Goal: Task Accomplishment & Management: Manage account settings

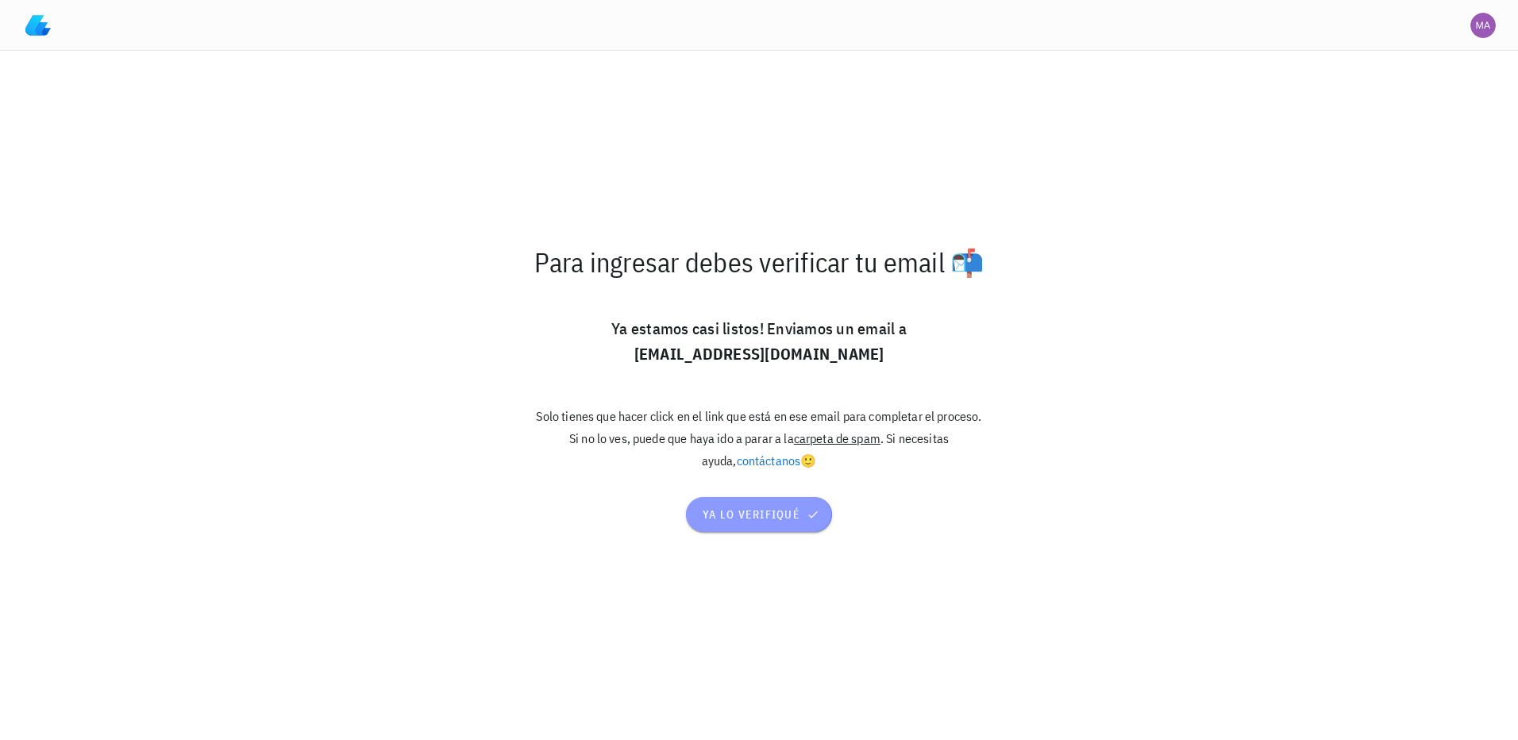
click at [736, 511] on span "ya lo verifiqué" at bounding box center [759, 514] width 114 height 14
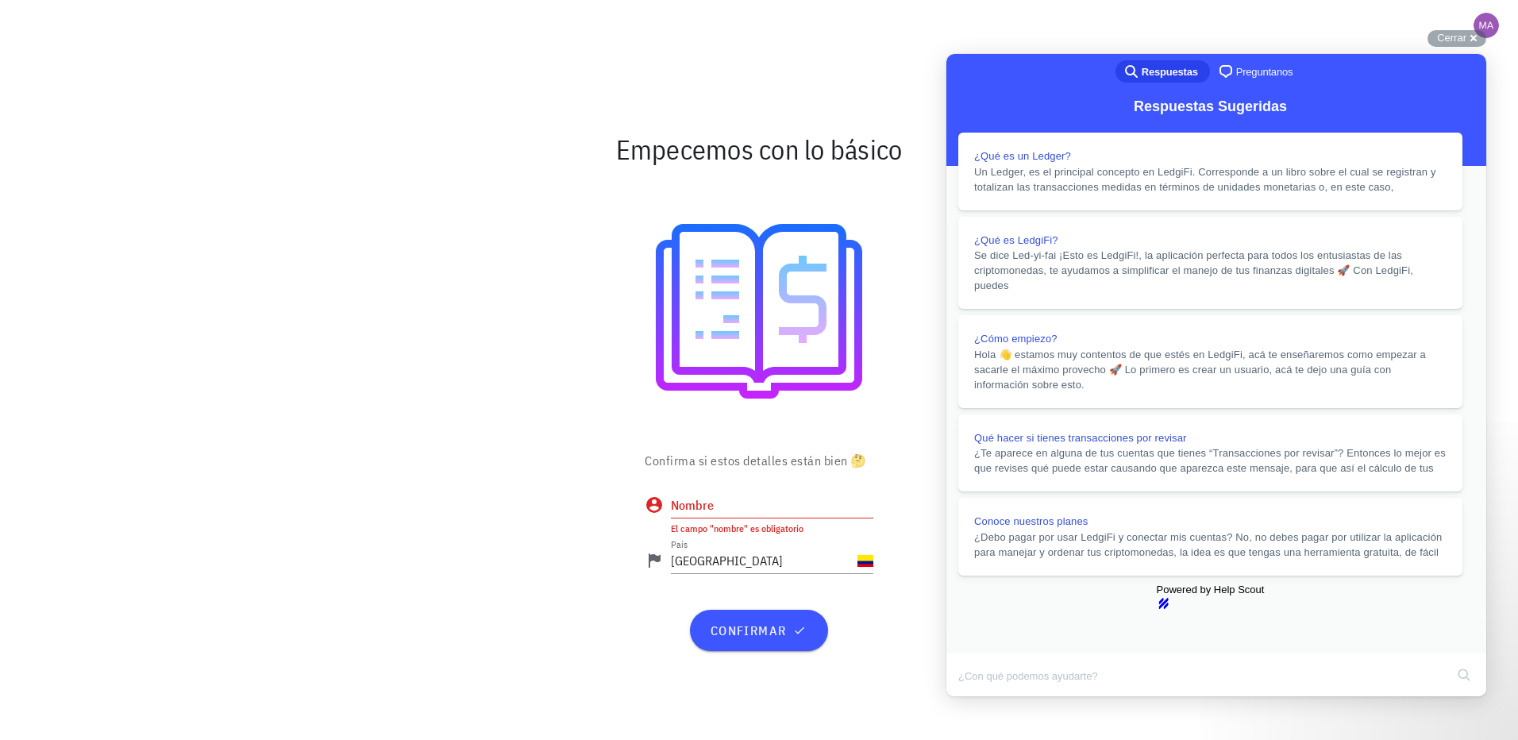
scroll to position [159, 0]
click at [677, 501] on input "Nombre" at bounding box center [772, 504] width 203 height 25
type input "Gerardo Martinez"
click at [768, 639] on button "confirmar" at bounding box center [758, 630] width 137 height 41
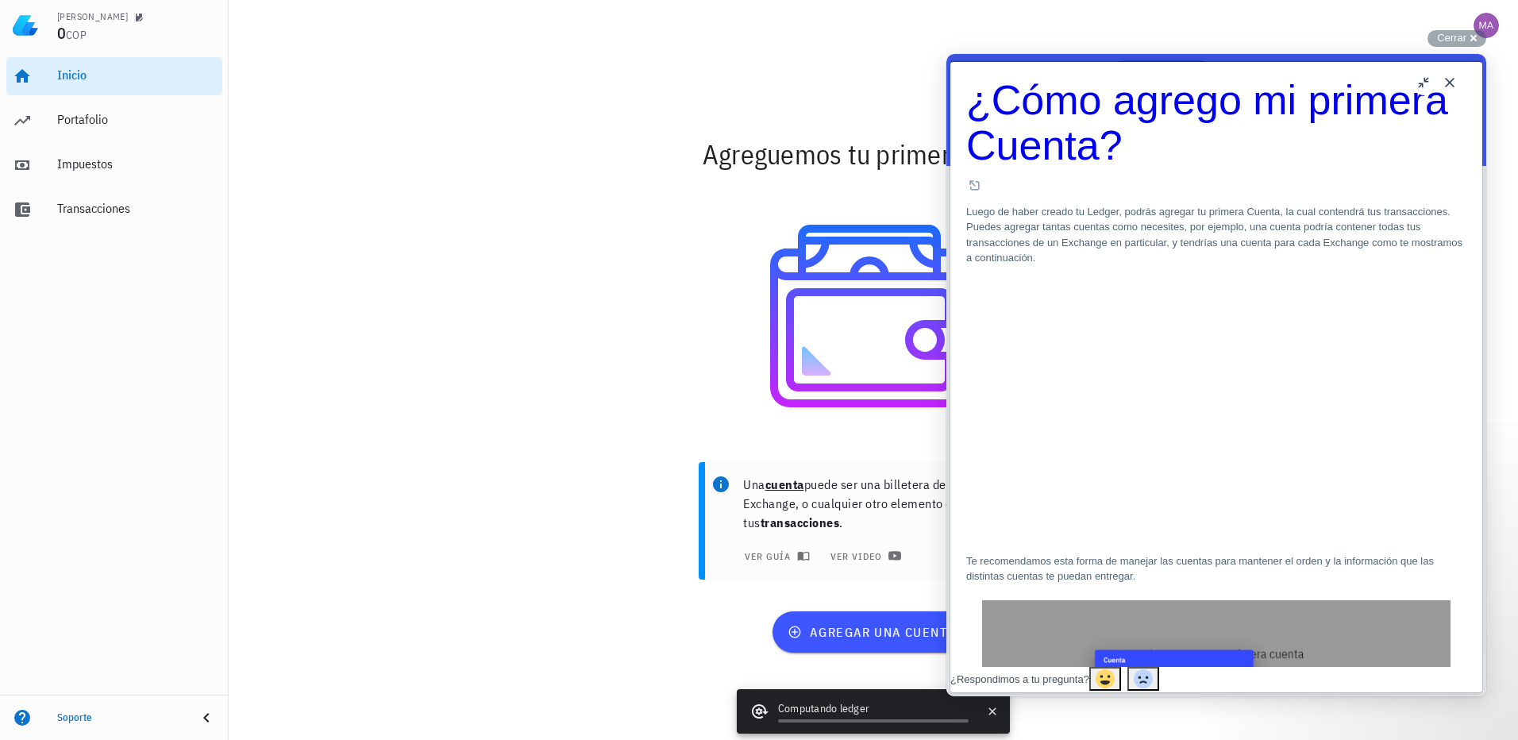
click at [1449, 87] on button "Close" at bounding box center [1449, 82] width 25 height 25
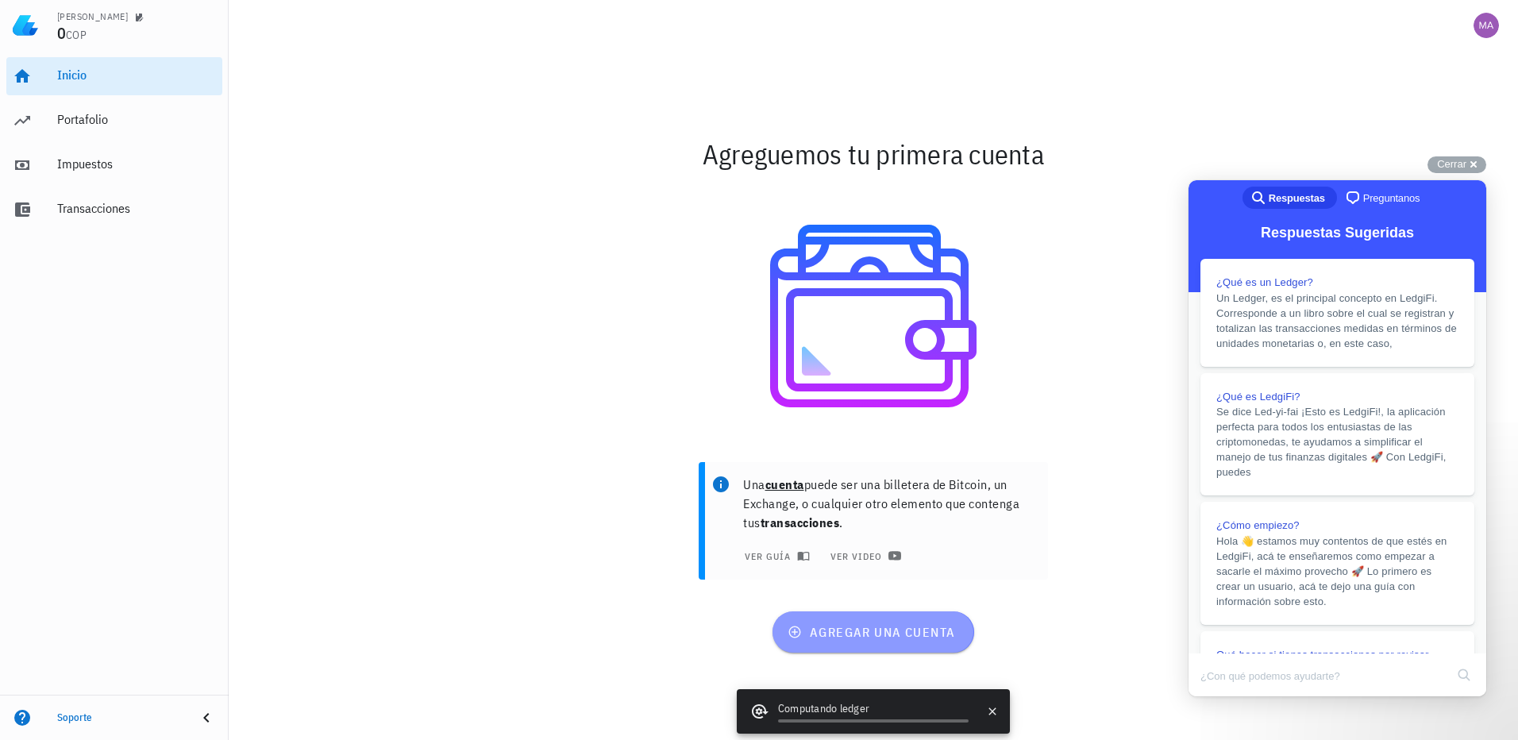
click at [845, 642] on button "agregar una cuenta" at bounding box center [873, 631] width 201 height 41
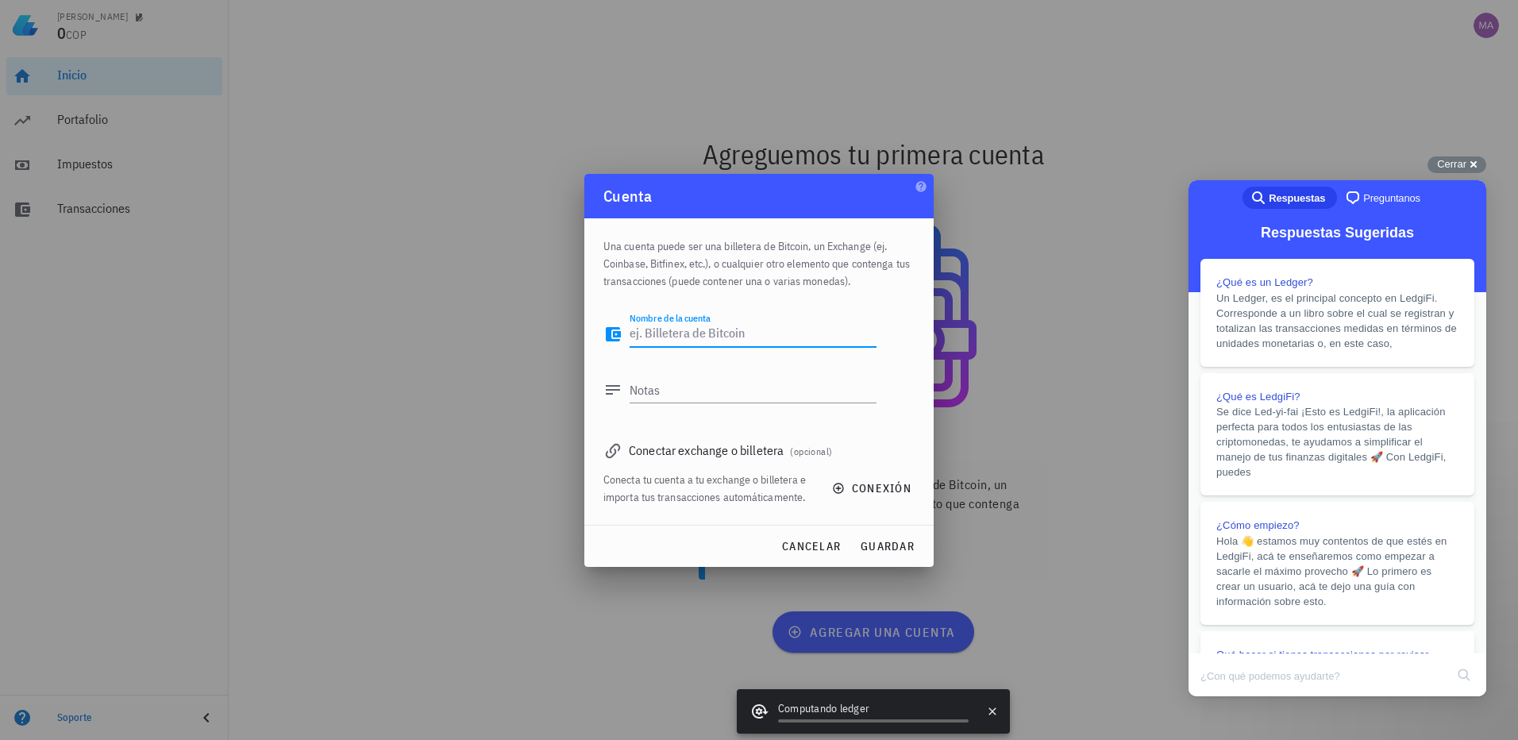
click at [672, 334] on textarea "Nombre de la cuenta" at bounding box center [753, 334] width 247 height 25
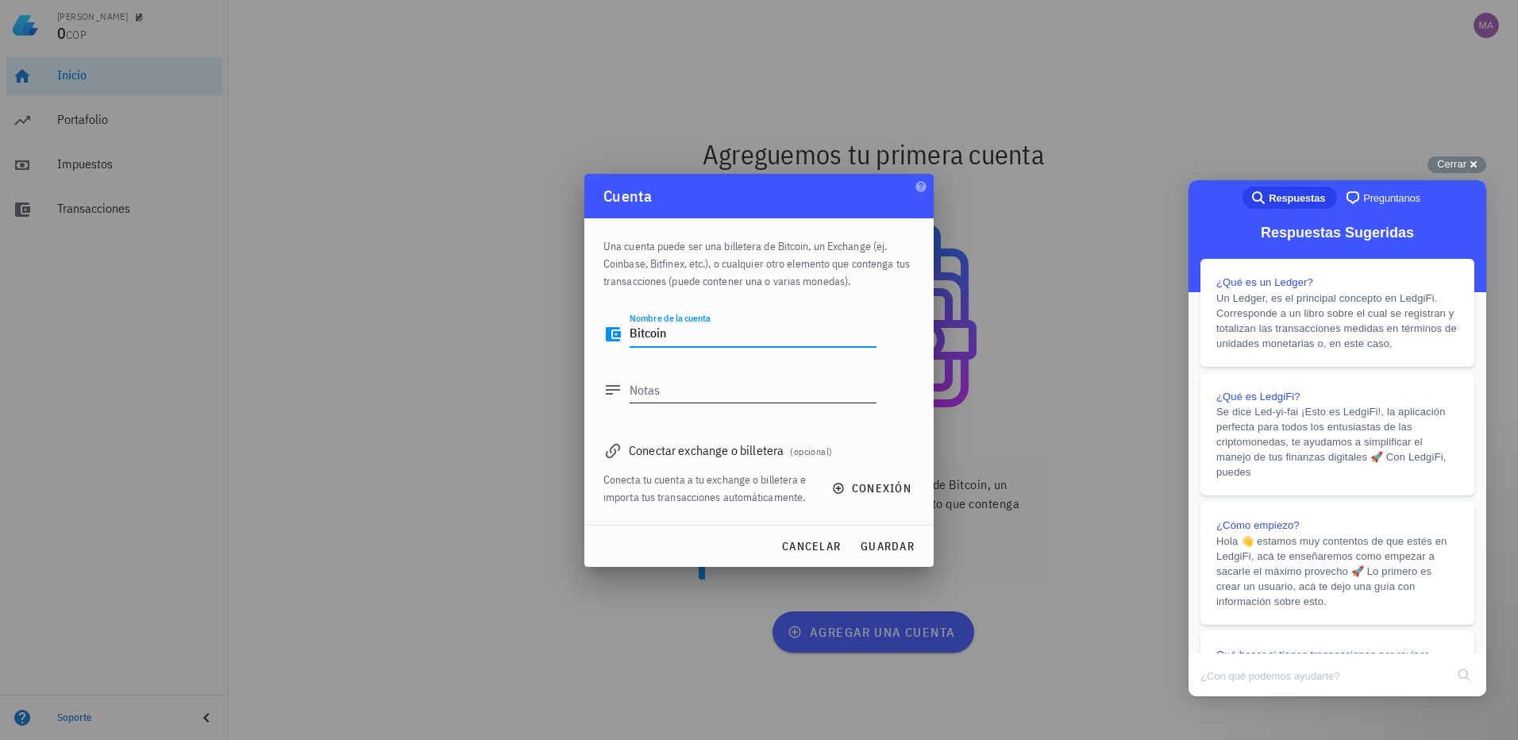
type textarea "Bitcoin"
click at [645, 395] on textarea "Notas" at bounding box center [753, 389] width 247 height 25
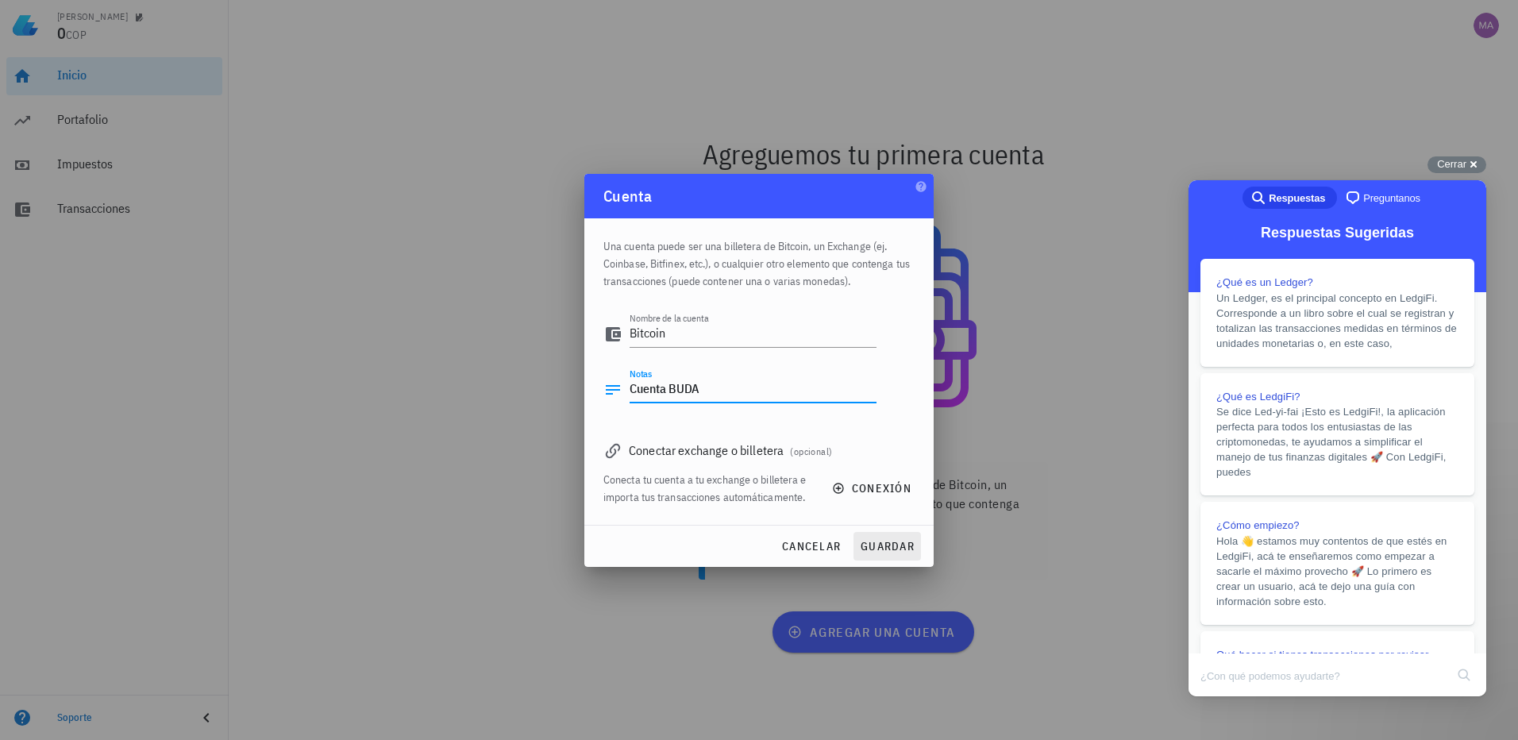
type textarea "Cuenta BUDA"
click at [891, 546] on span "guardar" at bounding box center [887, 546] width 55 height 14
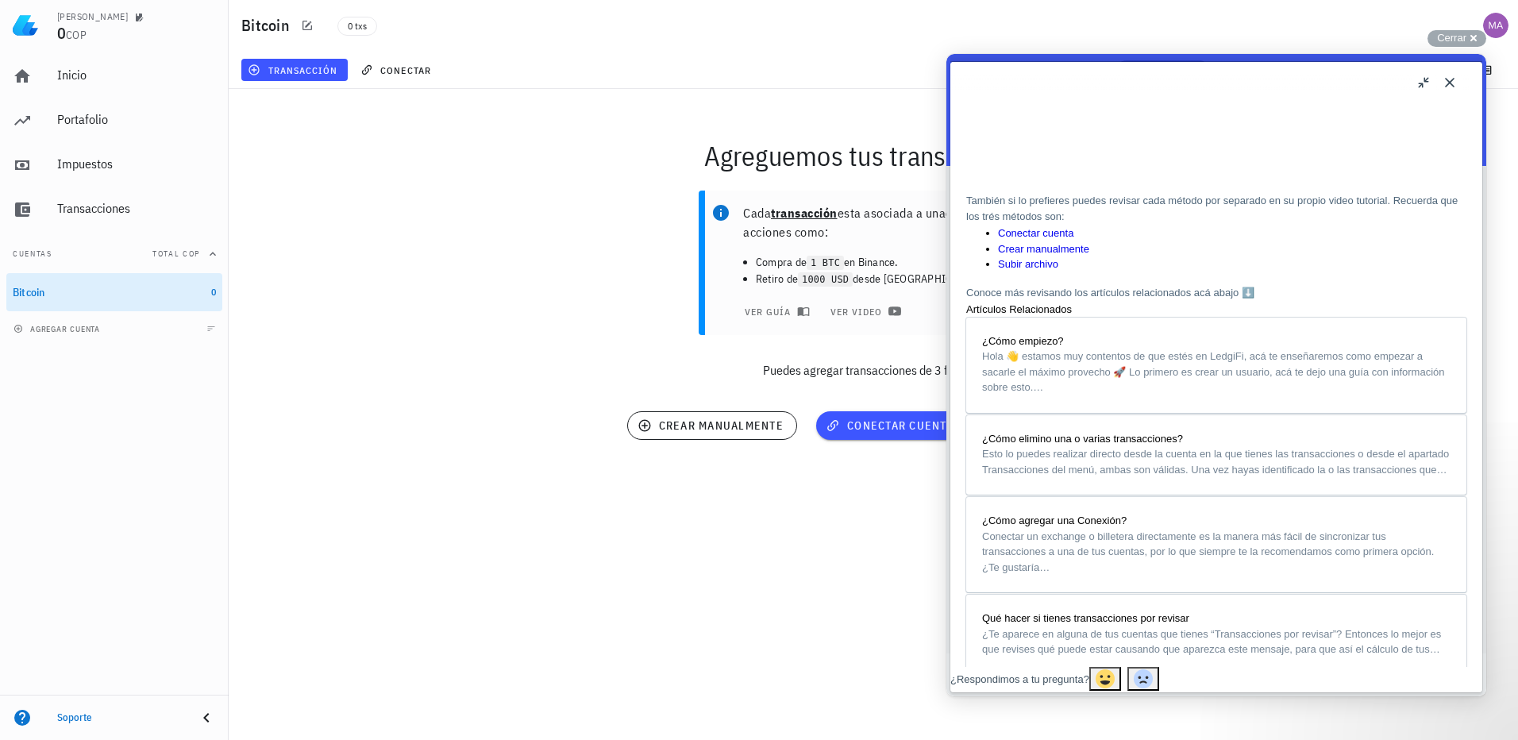
scroll to position [318, 0]
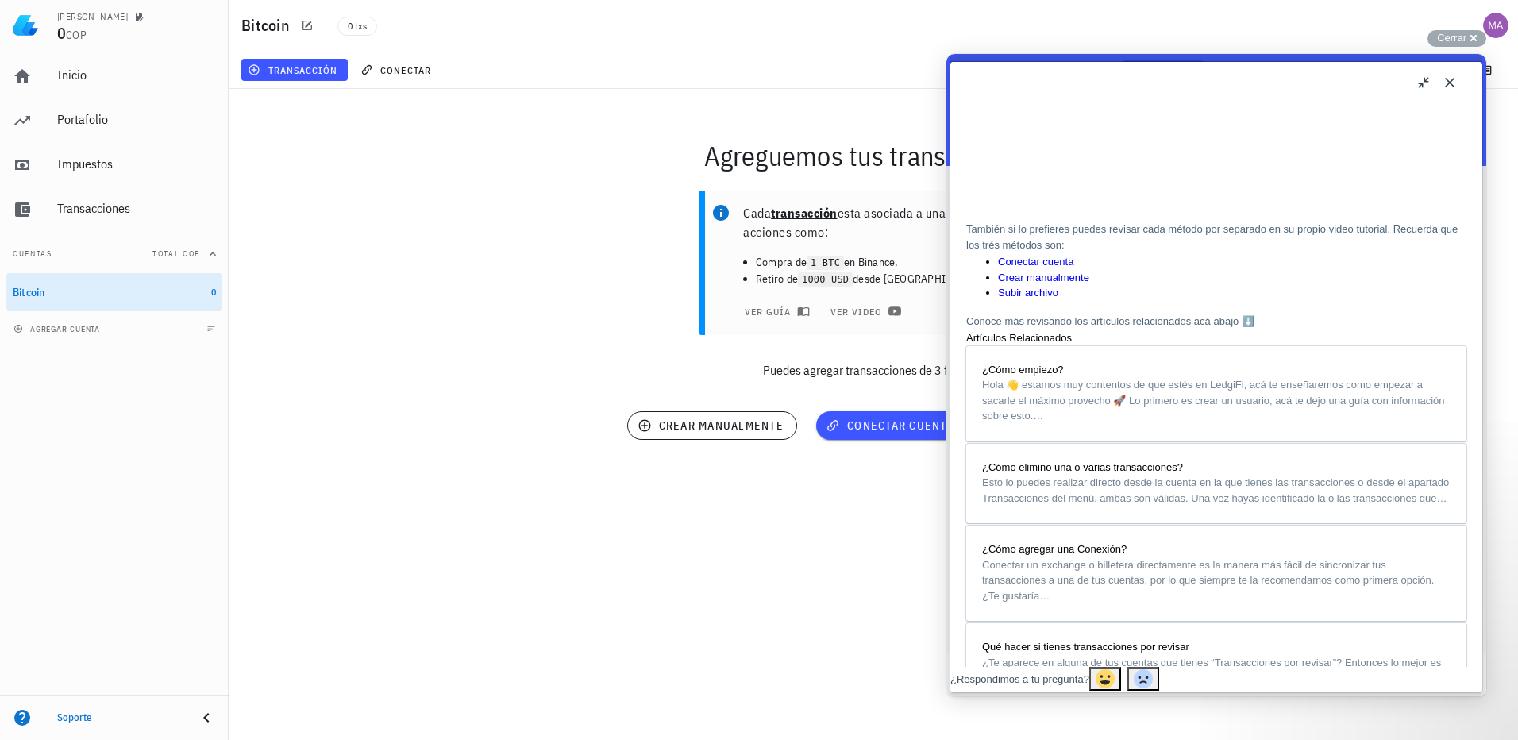
click at [1449, 80] on button "Close" at bounding box center [1449, 82] width 25 height 25
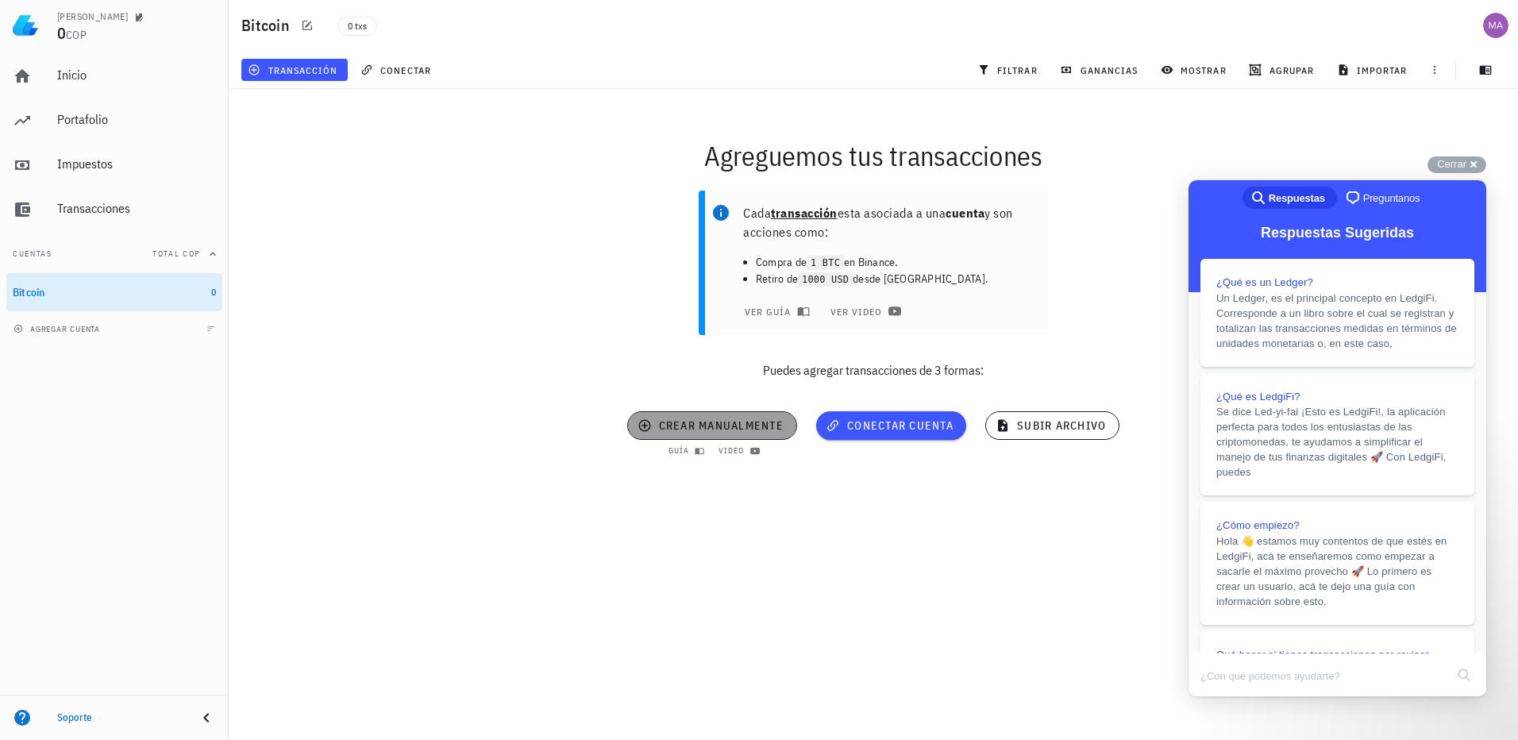
click at [722, 424] on span "crear manualmente" at bounding box center [712, 426] width 143 height 14
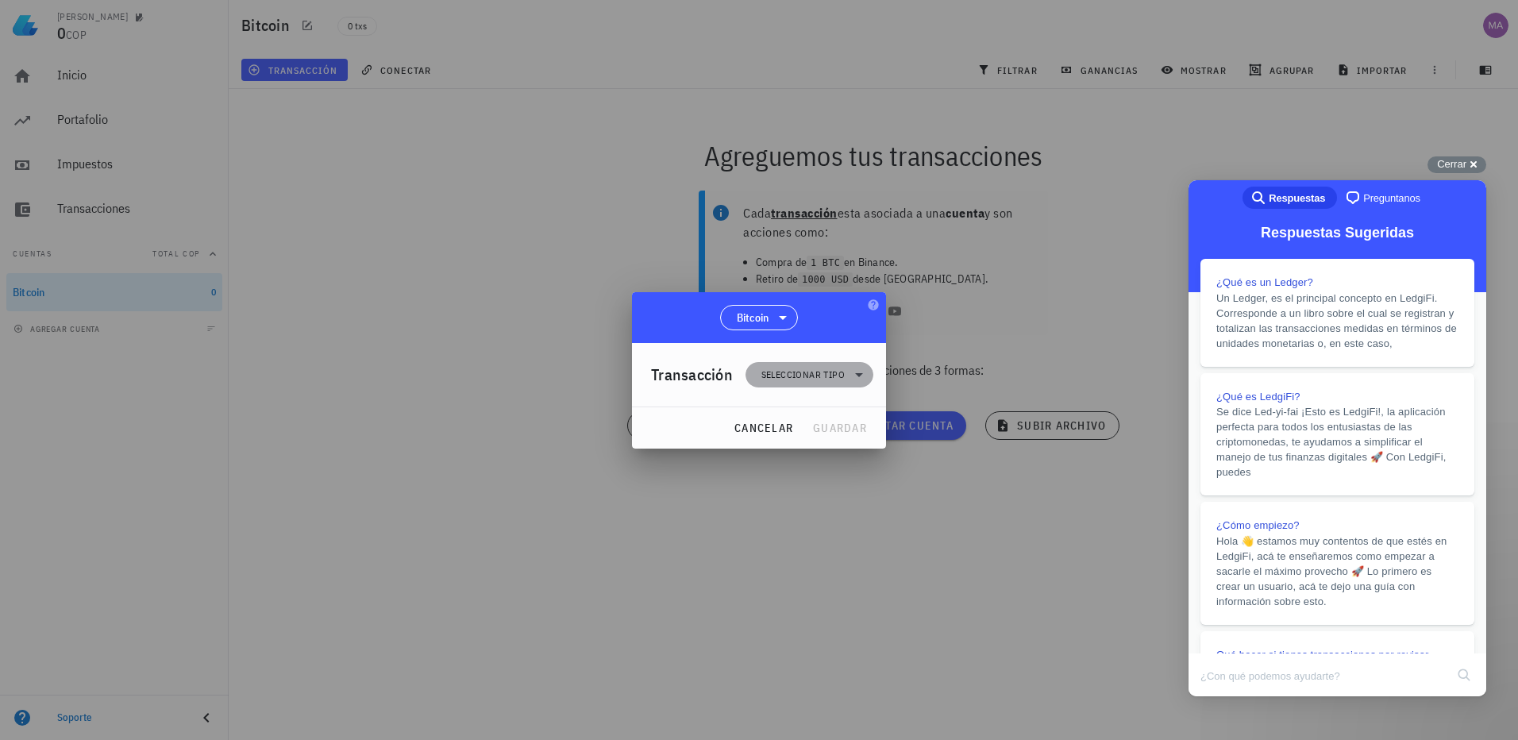
click at [859, 378] on icon at bounding box center [859, 374] width 19 height 19
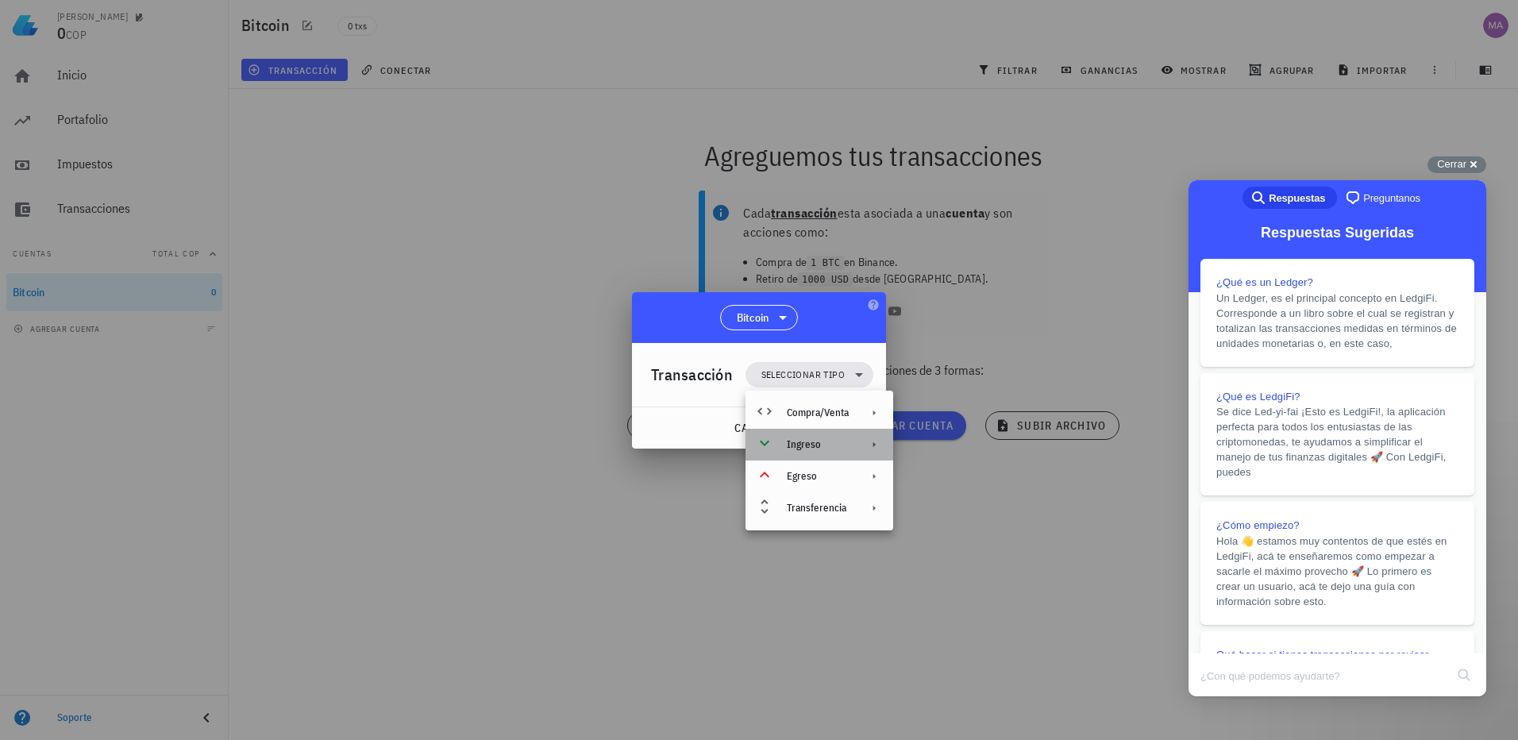
click at [810, 445] on div "Ingreso" at bounding box center [818, 444] width 62 height 13
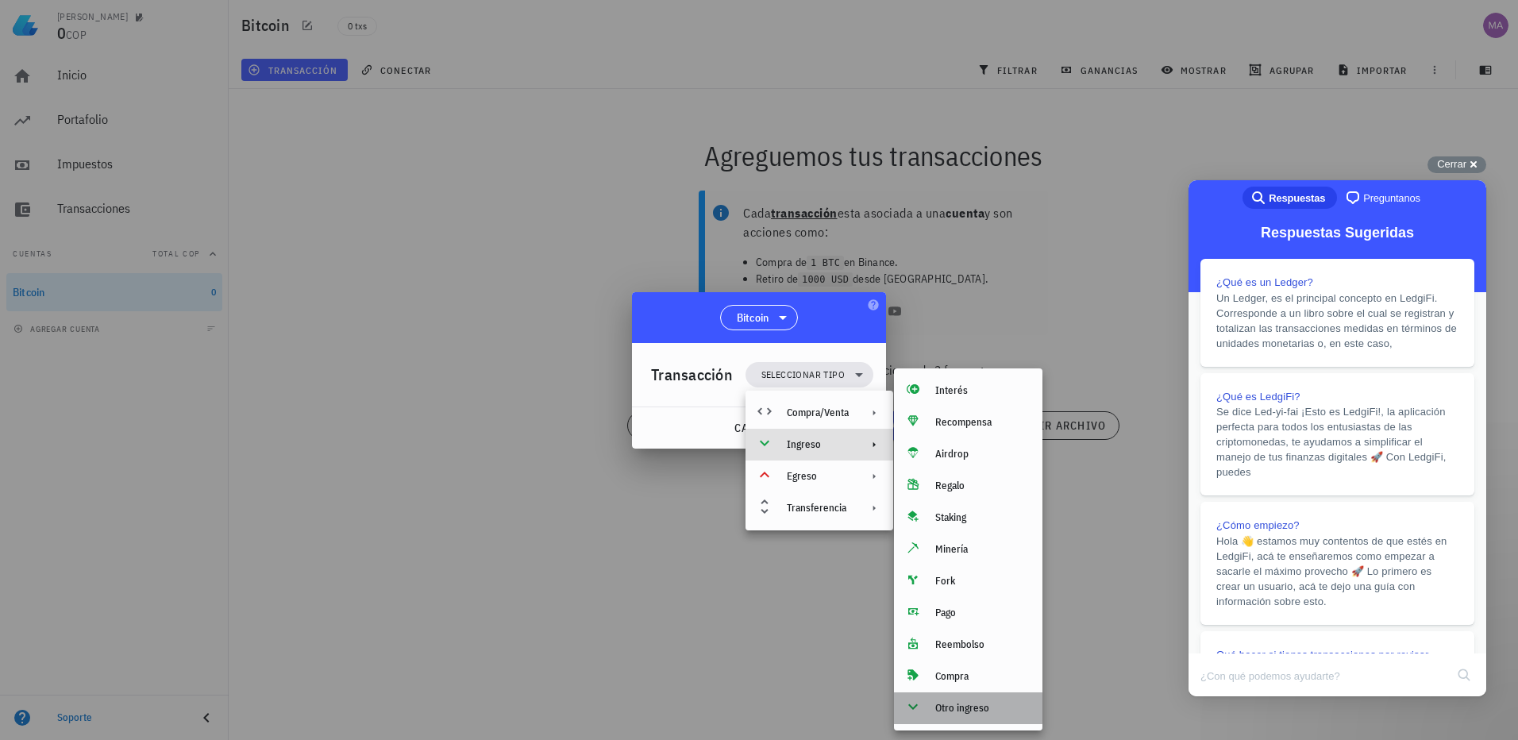
click at [948, 714] on div "Otro ingreso" at bounding box center [982, 708] width 95 height 13
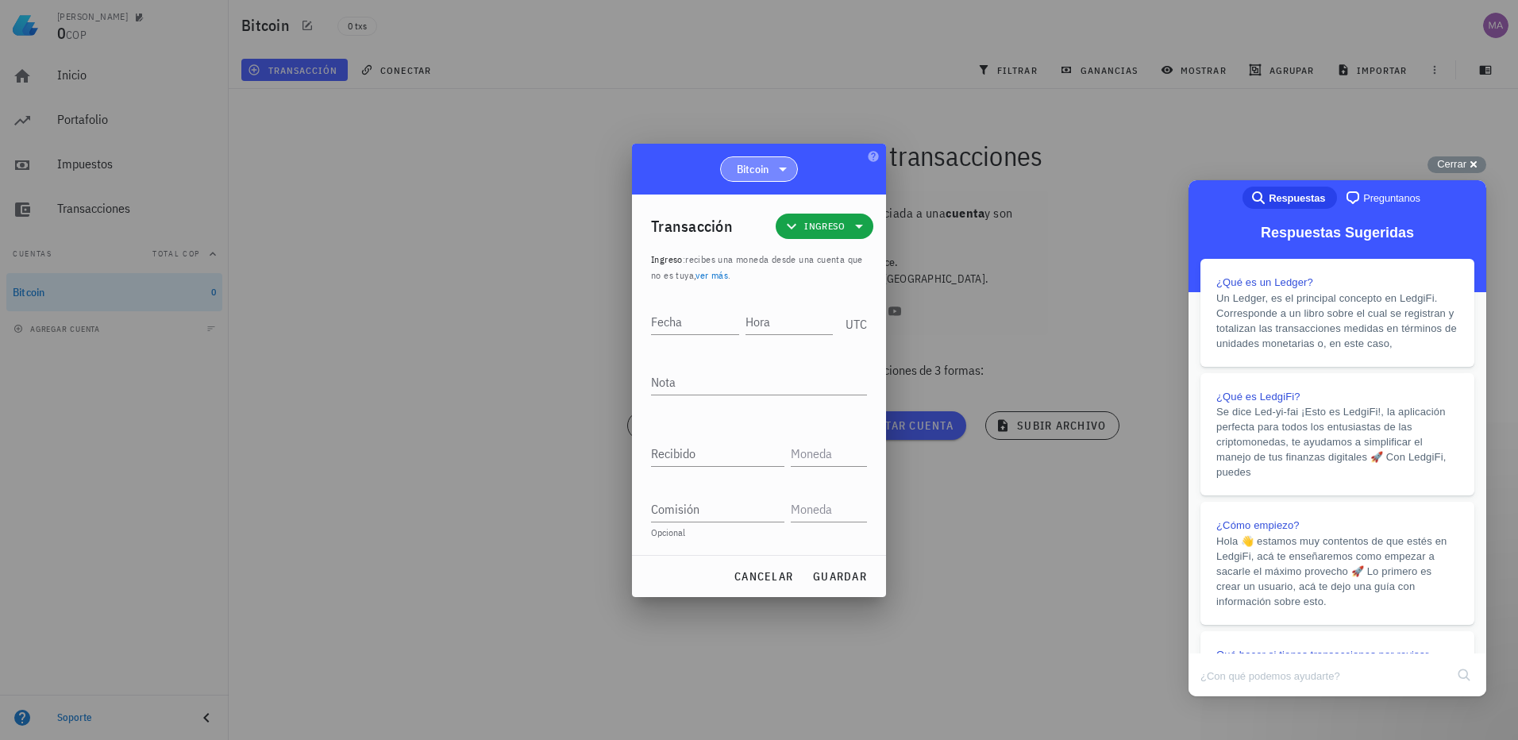
click at [786, 164] on icon at bounding box center [782, 169] width 19 height 19
click at [717, 278] on link "ver más" at bounding box center [712, 275] width 33 height 12
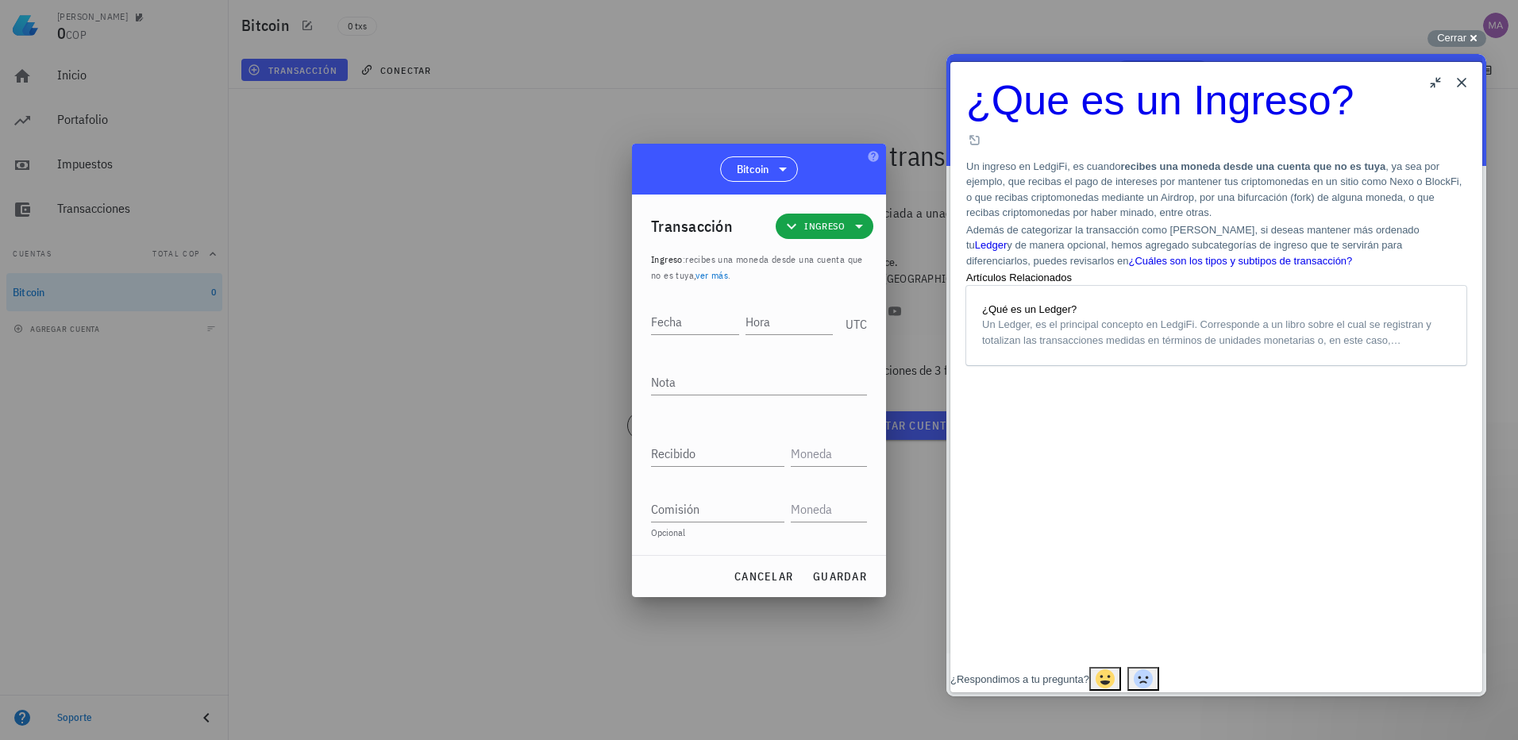
click at [1462, 87] on button "Close" at bounding box center [1461, 82] width 25 height 25
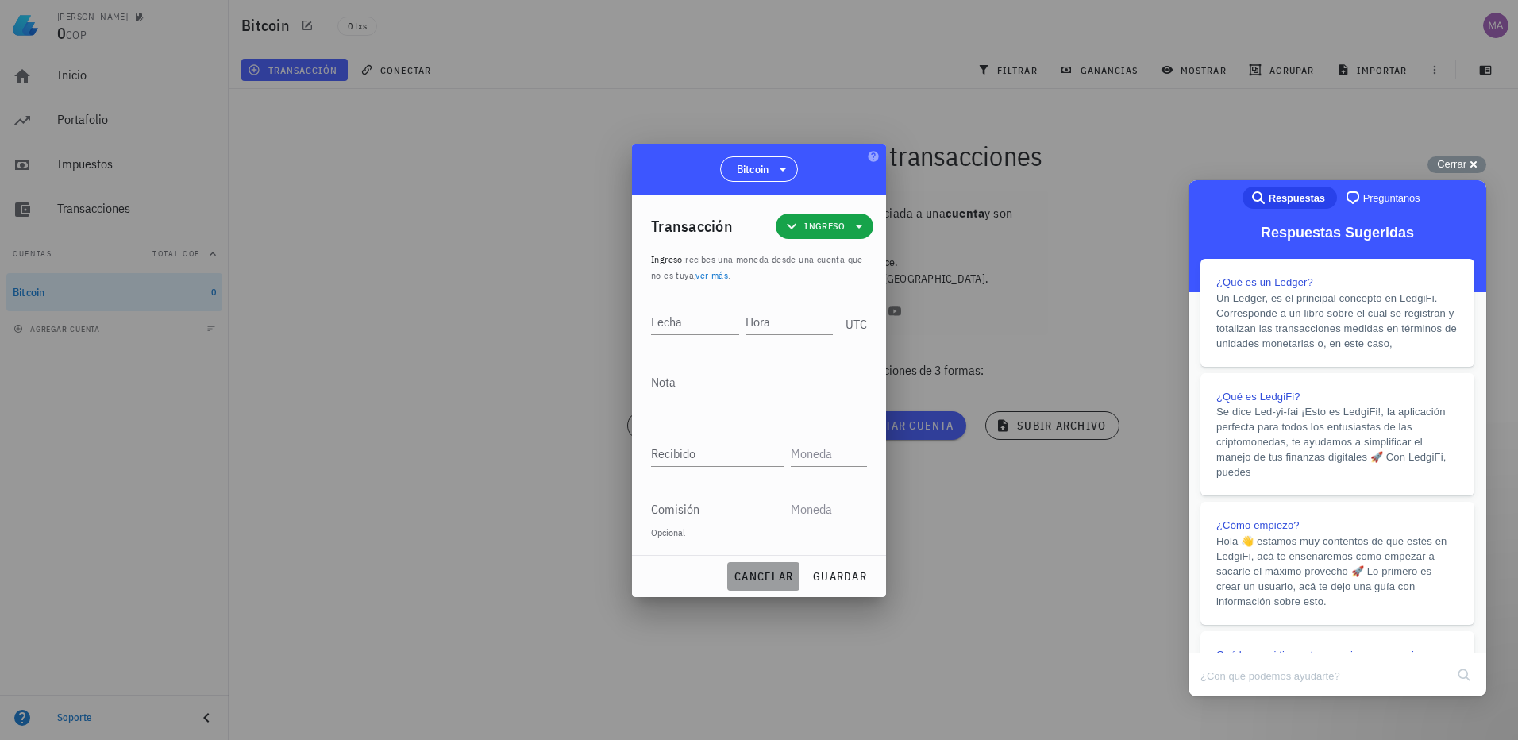
click at [764, 578] on span "cancelar" at bounding box center [764, 576] width 60 height 14
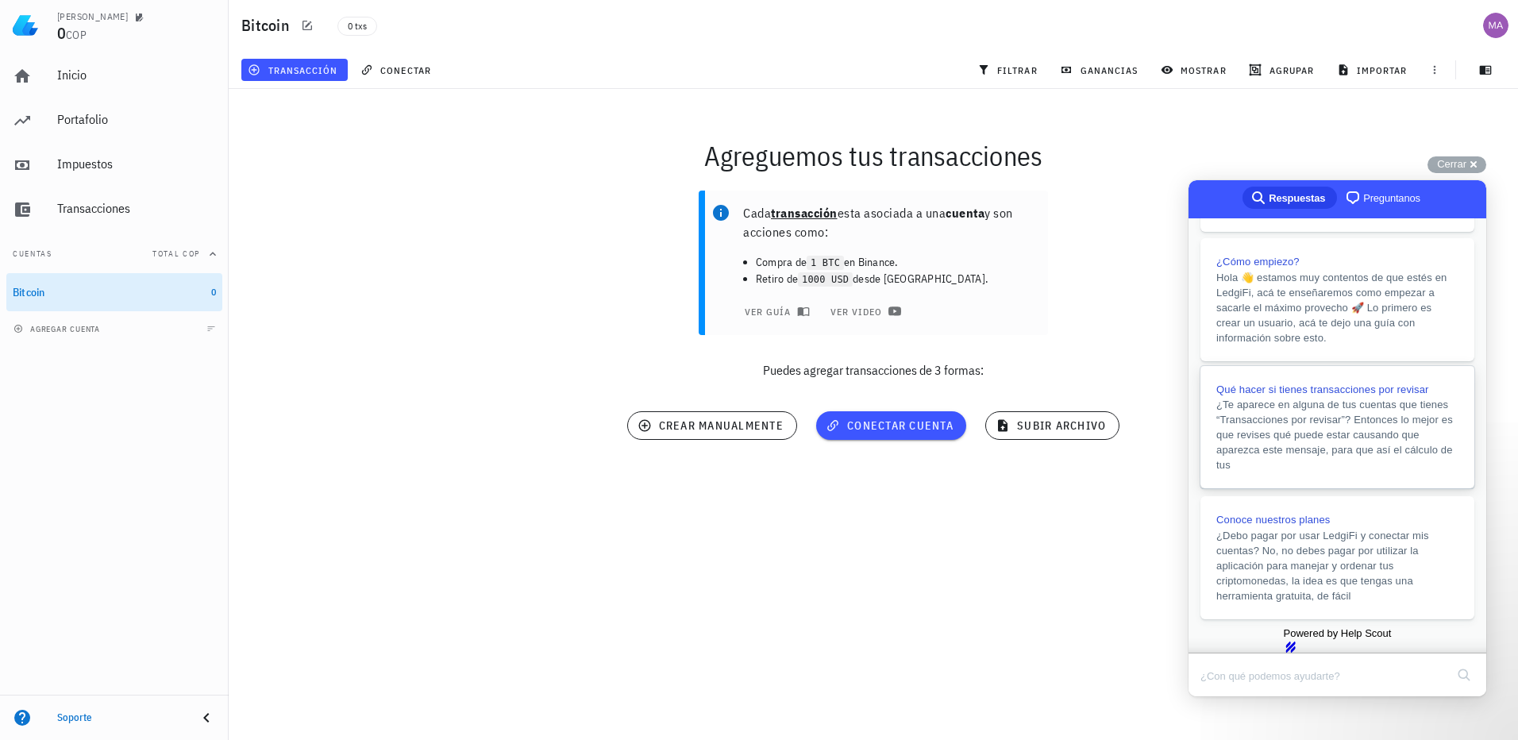
scroll to position [337, 0]
click at [885, 422] on span "conectar cuenta" at bounding box center [891, 426] width 125 height 14
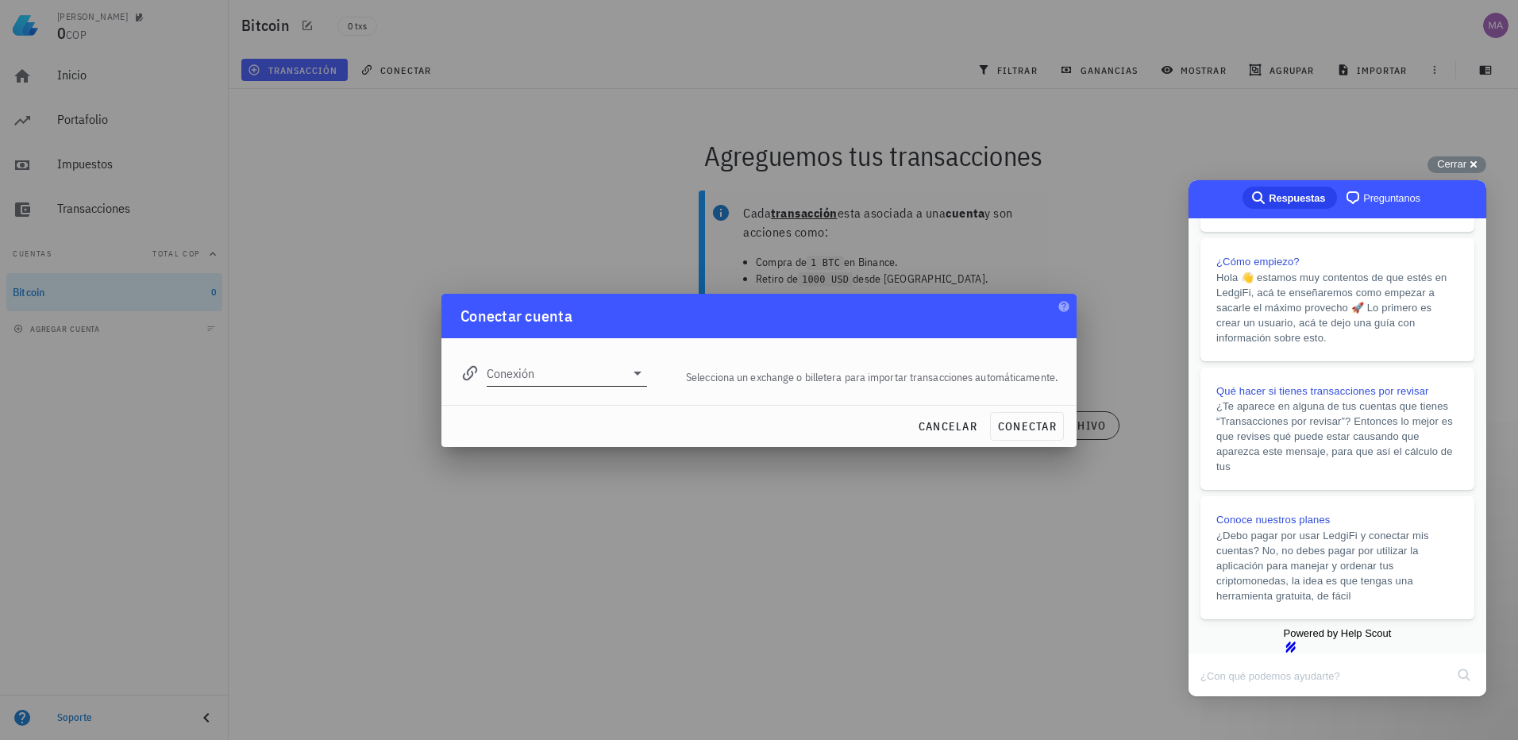
click at [638, 383] on div "Conexión" at bounding box center [567, 373] width 160 height 25
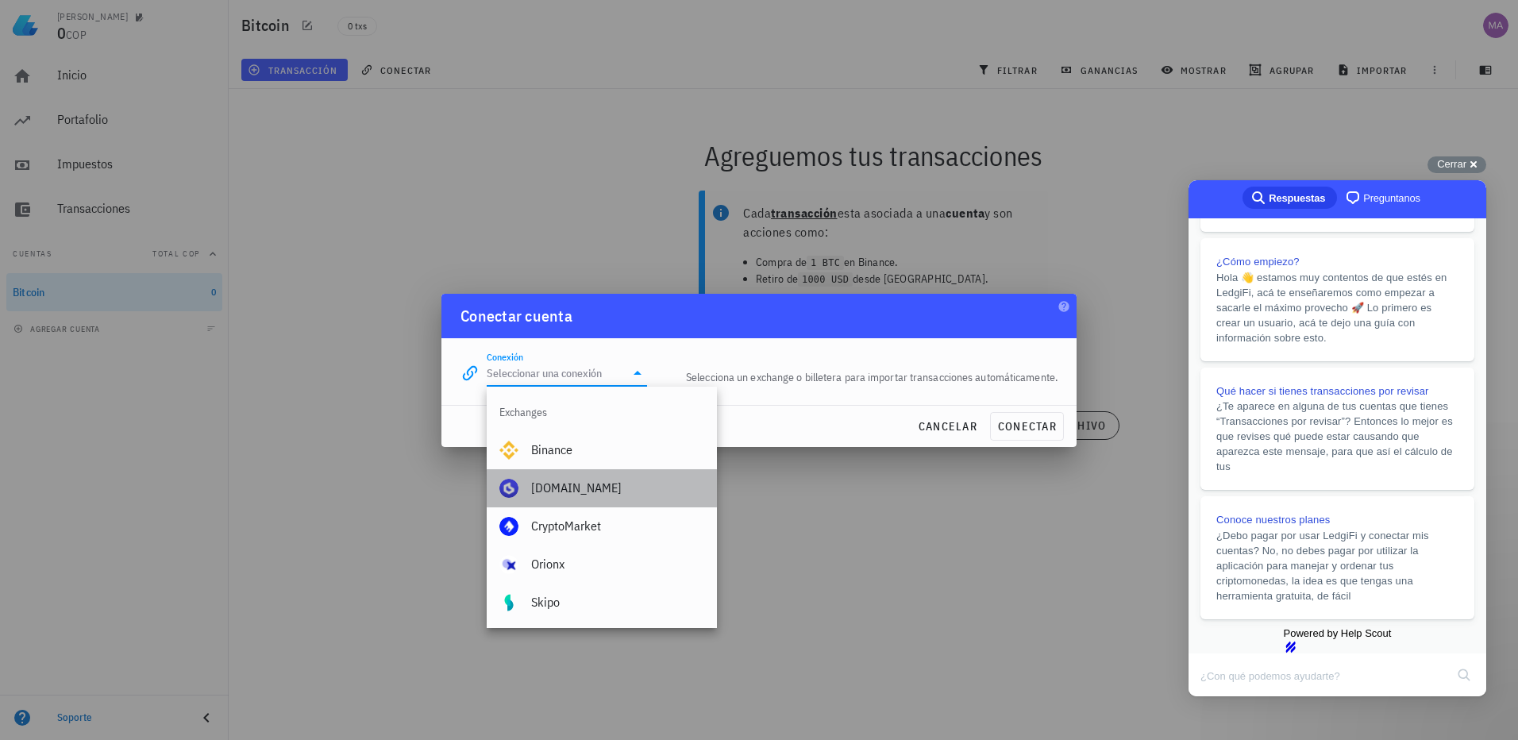
click at [569, 489] on div "[DOMAIN_NAME]" at bounding box center [617, 487] width 173 height 15
type input "[DOMAIN_NAME]"
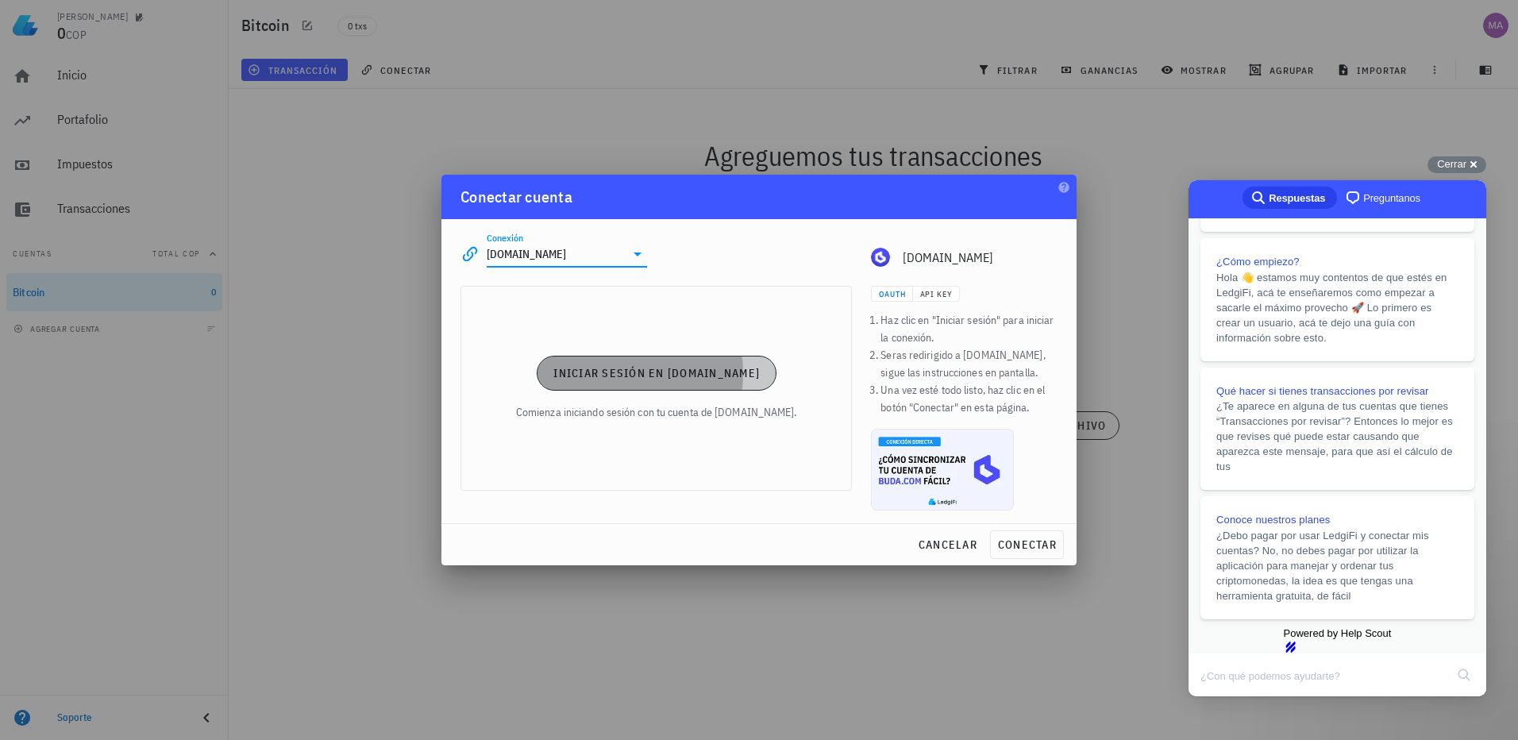
click at [636, 376] on span "Iniciar sesión en [DOMAIN_NAME]" at bounding box center [656, 373] width 207 height 14
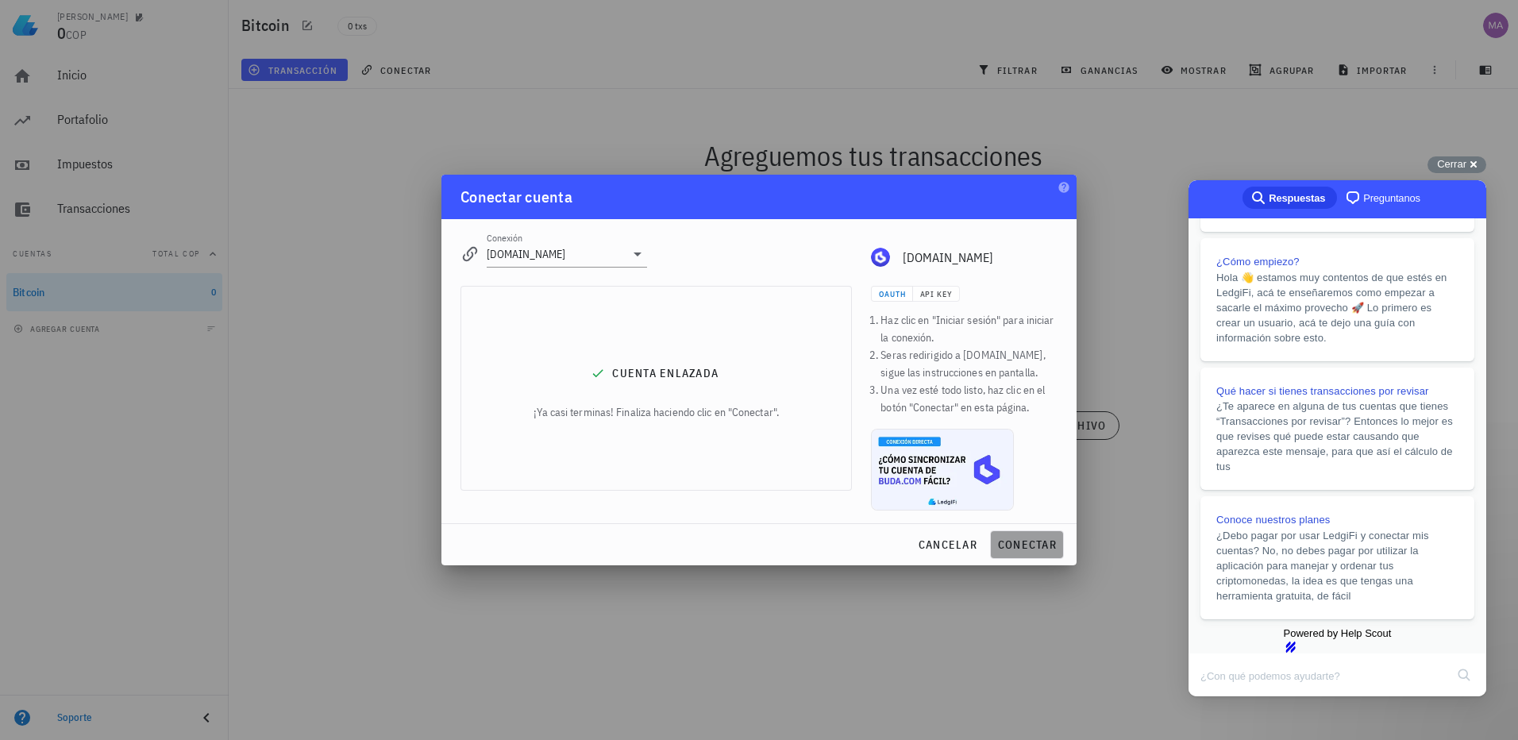
click at [1030, 542] on span "conectar" at bounding box center [1027, 545] width 60 height 14
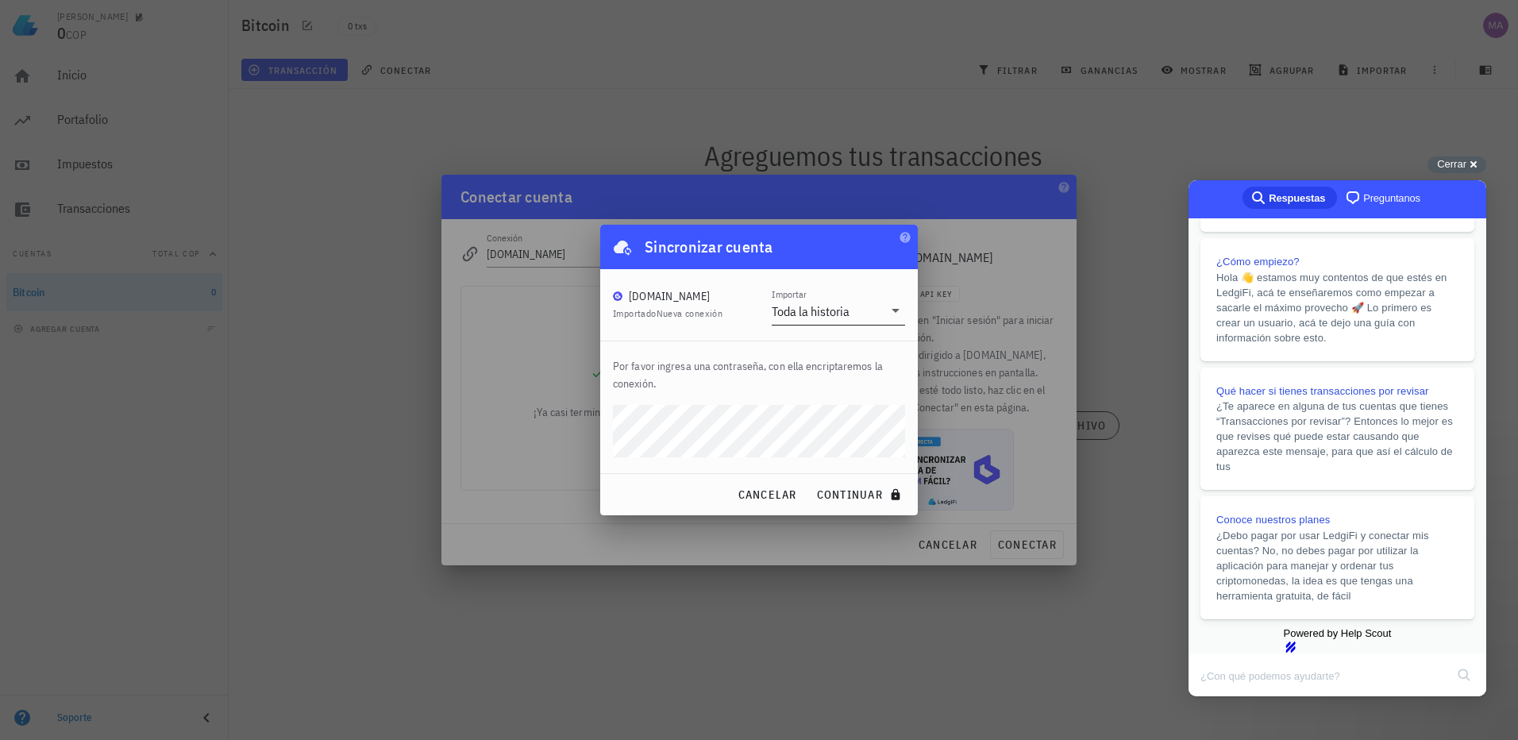
click at [896, 311] on icon at bounding box center [896, 311] width 8 height 4
click at [896, 311] on div "Toda la historia" at bounding box center [838, 323] width 133 height 38
click at [896, 311] on icon at bounding box center [896, 311] width 8 height 4
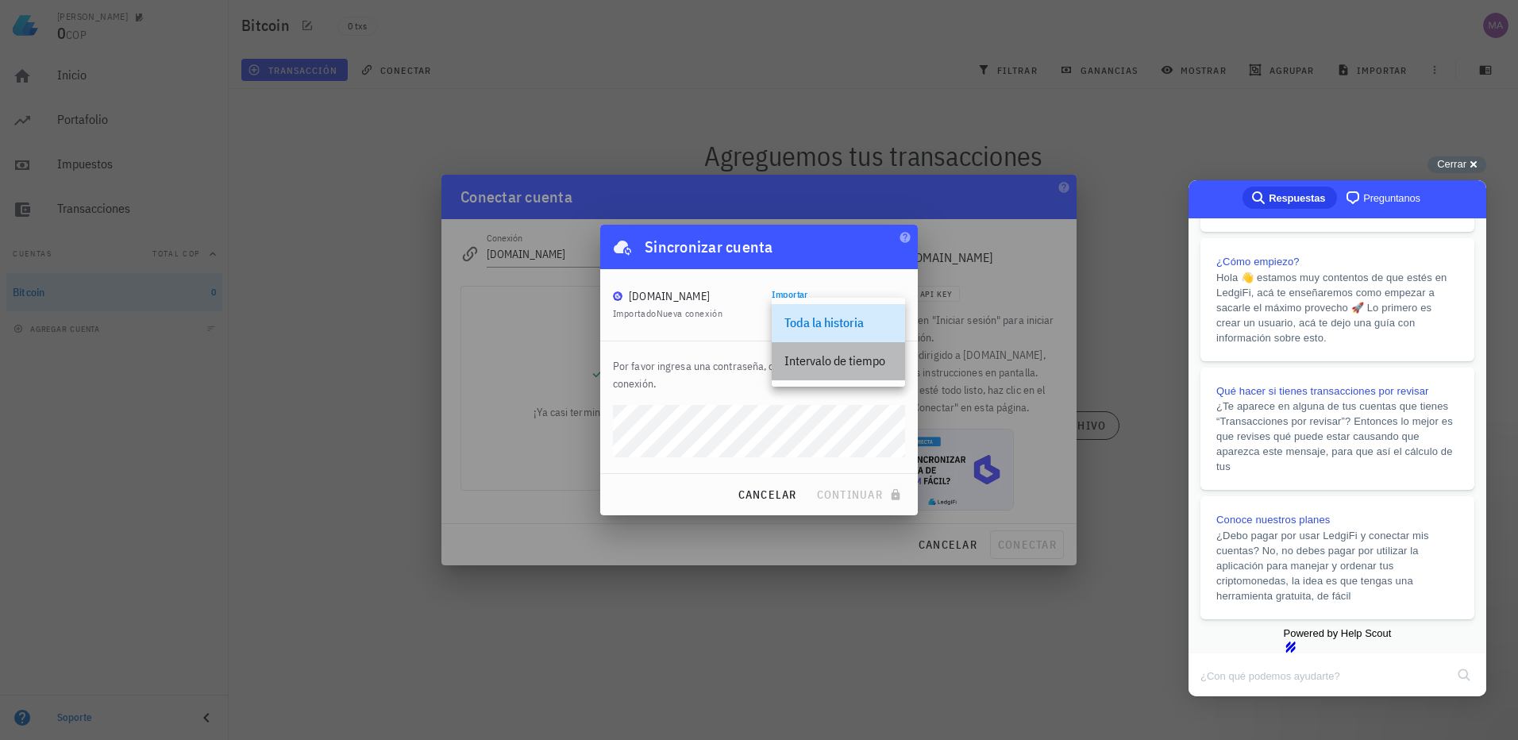
click at [851, 359] on div "Intervalo de tiempo" at bounding box center [839, 360] width 108 height 15
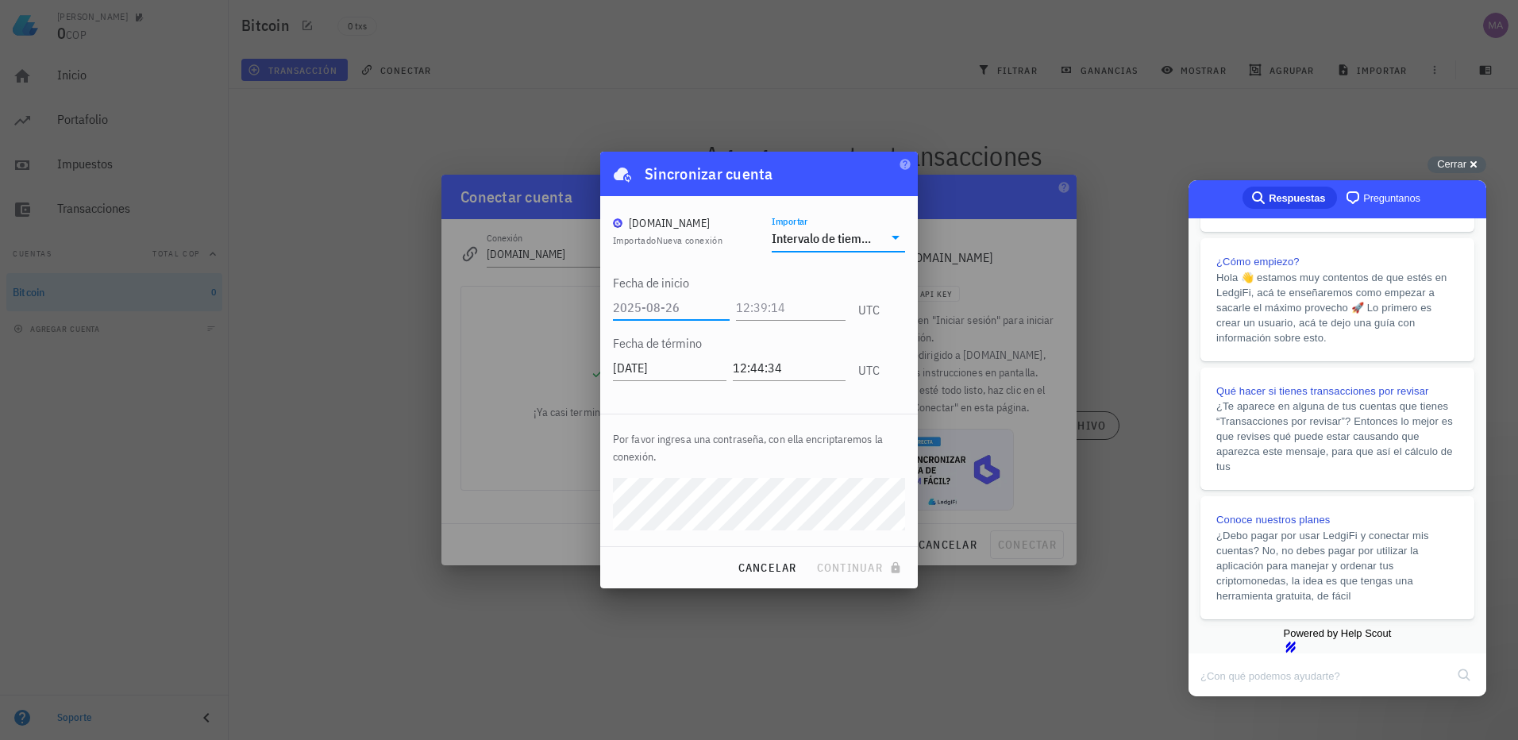
click at [631, 309] on input "text" at bounding box center [671, 307] width 117 height 25
drag, startPoint x: 633, startPoint y: 309, endPoint x: 640, endPoint y: 313, distance: 8.2
click at [640, 313] on input "text" at bounding box center [671, 307] width 117 height 25
type input "[DATE]"
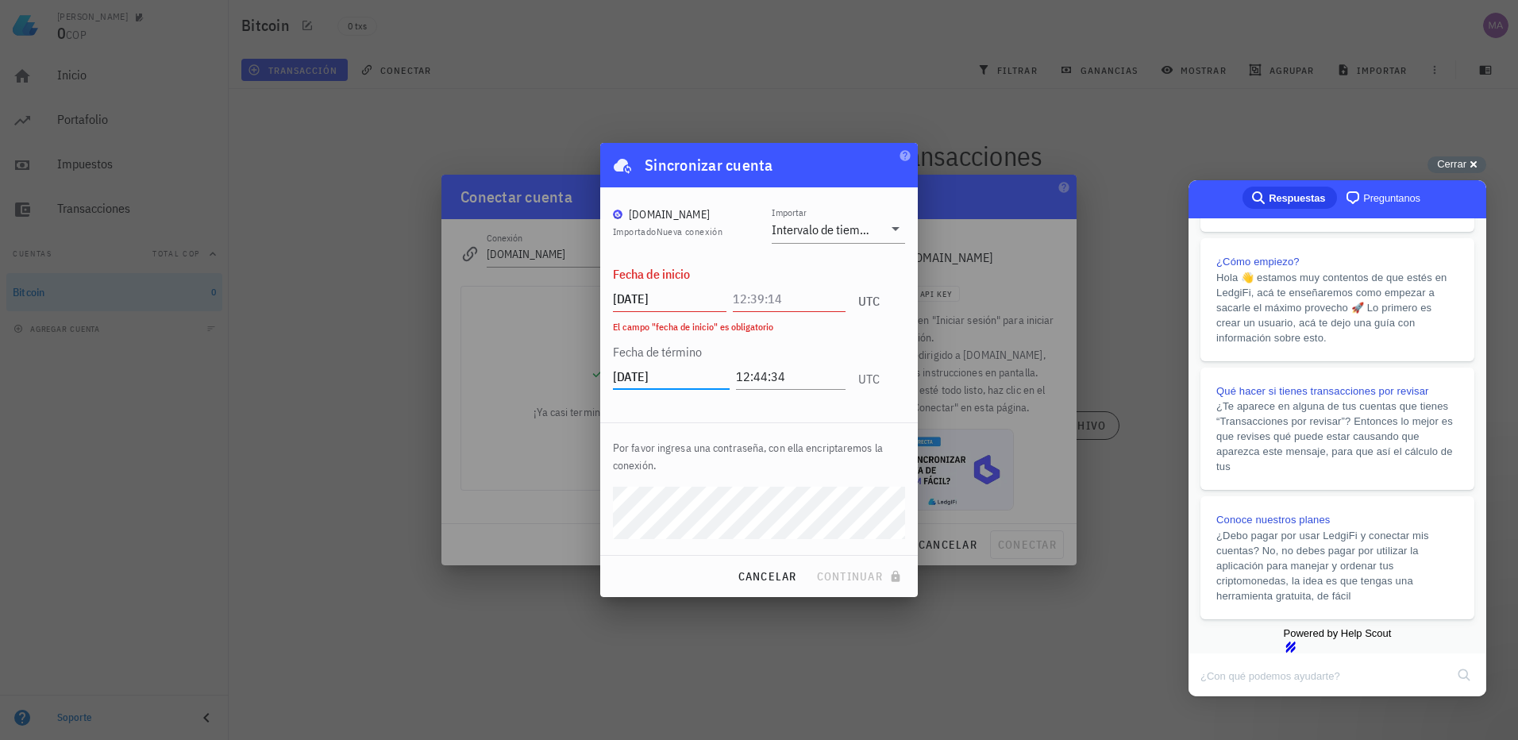
drag, startPoint x: 688, startPoint y: 371, endPoint x: 615, endPoint y: 368, distance: 72.3
click at [615, 368] on input "[DATE]" at bounding box center [671, 376] width 117 height 25
click at [681, 296] on input "[DATE]" at bounding box center [670, 298] width 114 height 25
click at [685, 374] on input "[DATE]" at bounding box center [671, 376] width 117 height 25
drag, startPoint x: 685, startPoint y: 374, endPoint x: 600, endPoint y: 371, distance: 84.2
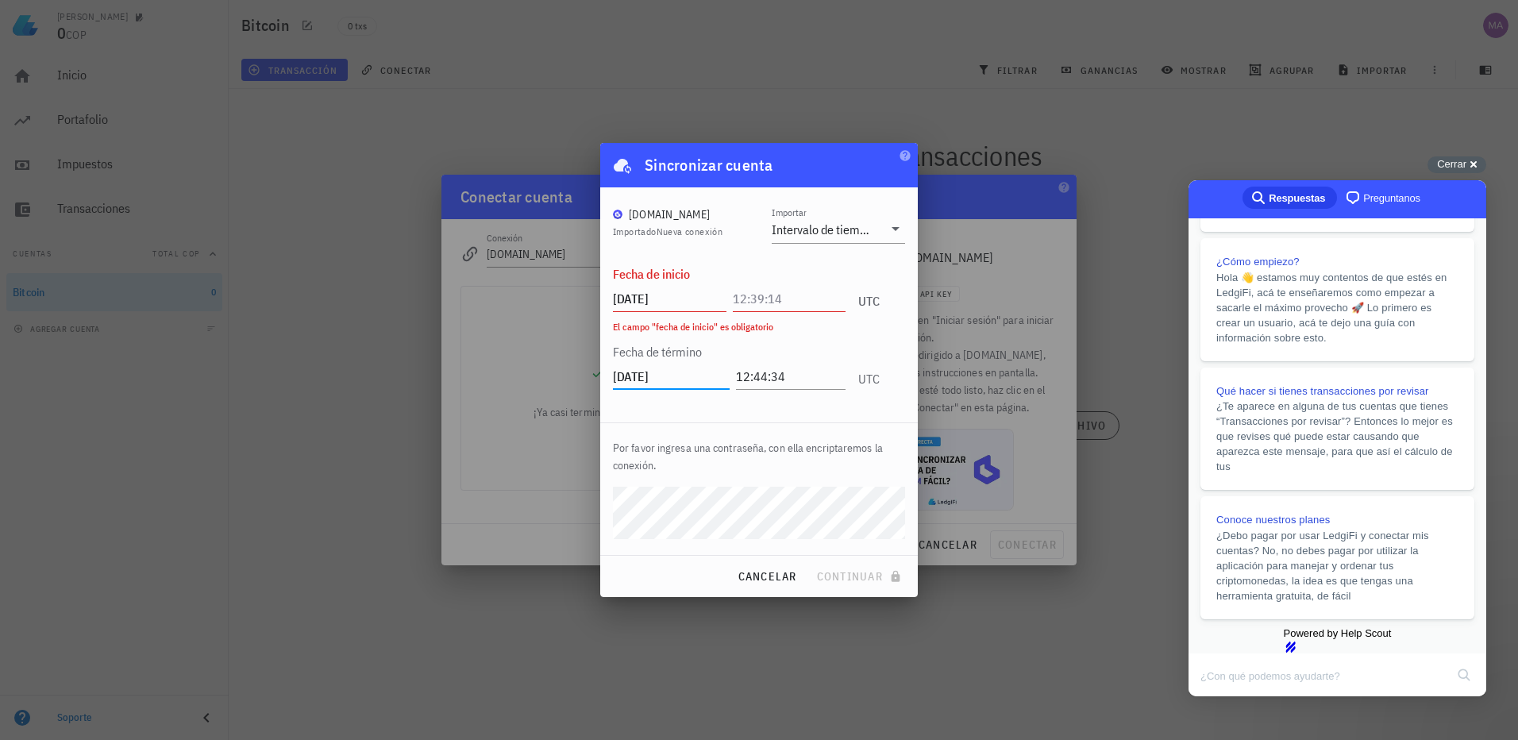
click at [600, 371] on div "[DOMAIN_NAME] Importado Nueva conexión Importar Intervalo de tiempo Fecha de in…" at bounding box center [759, 304] width 318 height 235
type input "[DATE]"
drag, startPoint x: 681, startPoint y: 299, endPoint x: 565, endPoint y: 282, distance: 117.1
click at [565, 282] on div "[PERSON_NAME] 0 COP Inicio [GEOGRAPHIC_DATA] Impuestos [GEOGRAPHIC_DATA] Cuenta…" at bounding box center [759, 370] width 1518 height 740
type input "[DATE]"
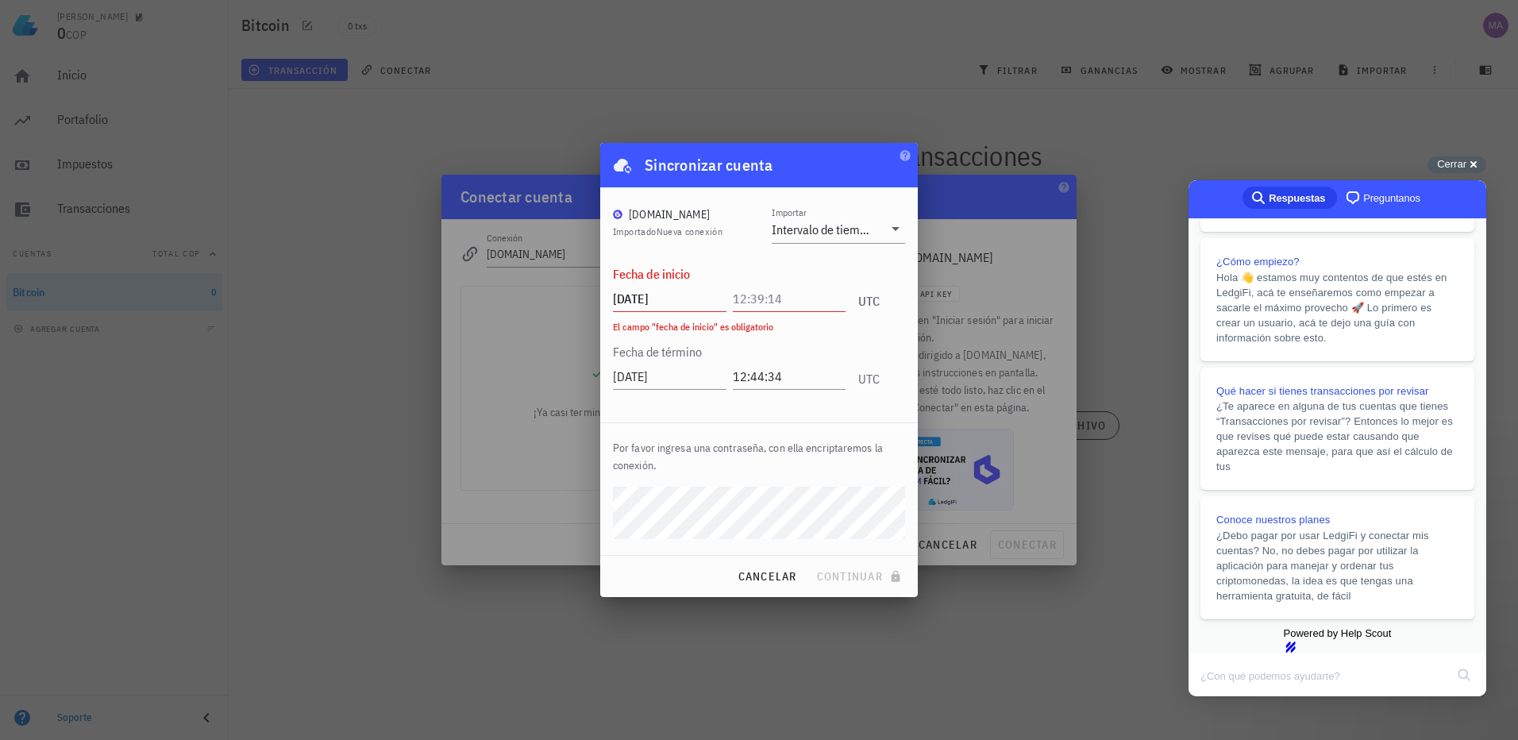
click at [978, 704] on div at bounding box center [759, 370] width 1518 height 740
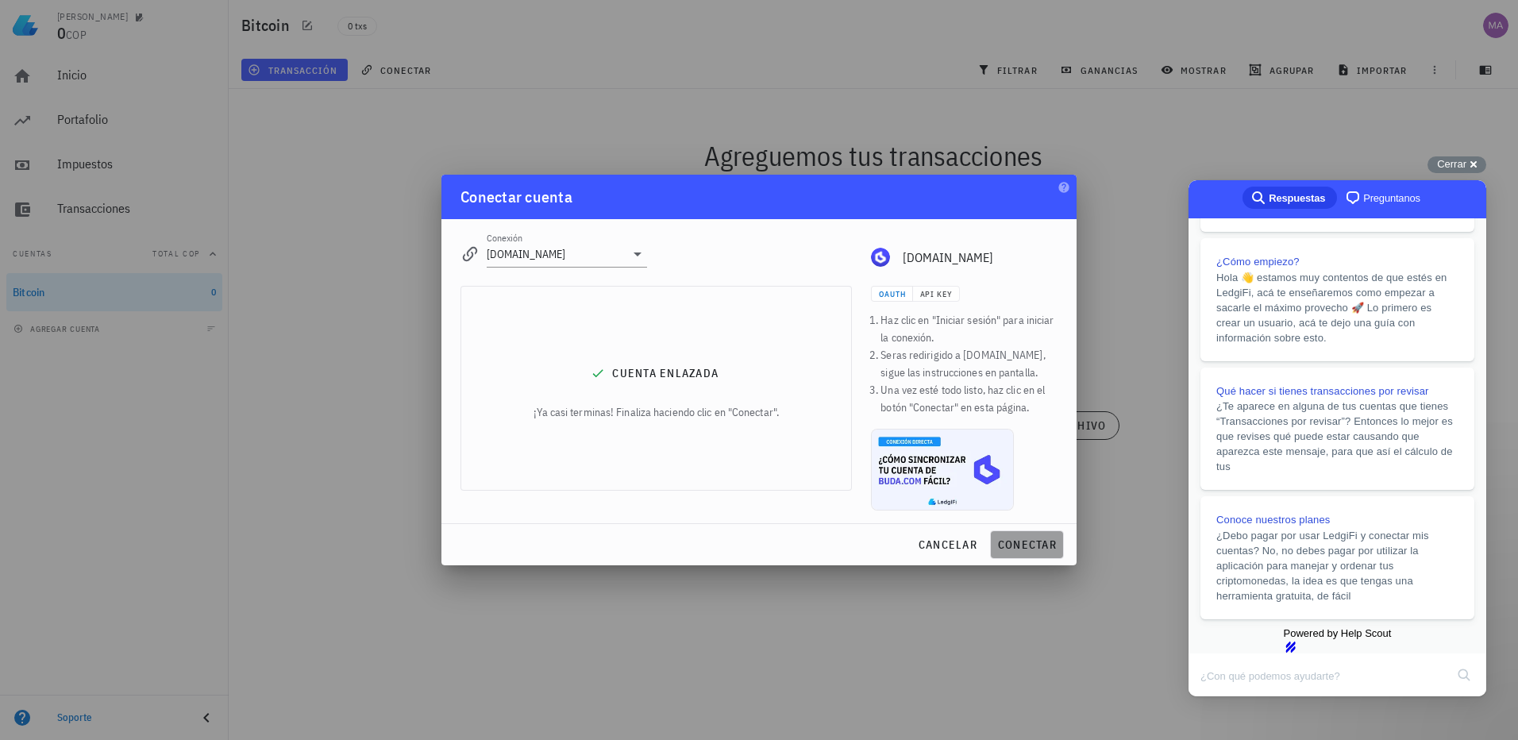
click at [1036, 546] on span "conectar" at bounding box center [1027, 545] width 60 height 14
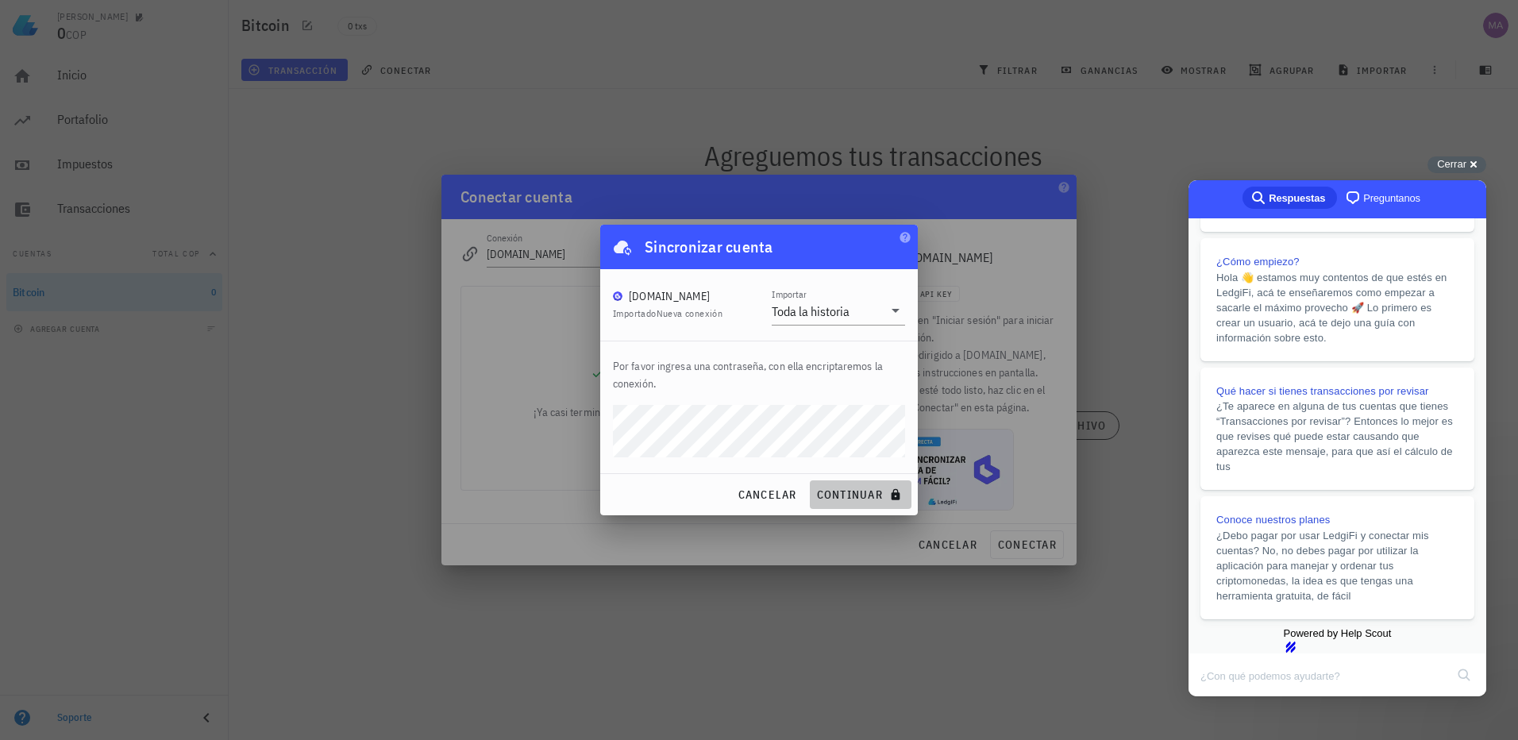
click at [839, 496] on span "continuar" at bounding box center [860, 495] width 89 height 14
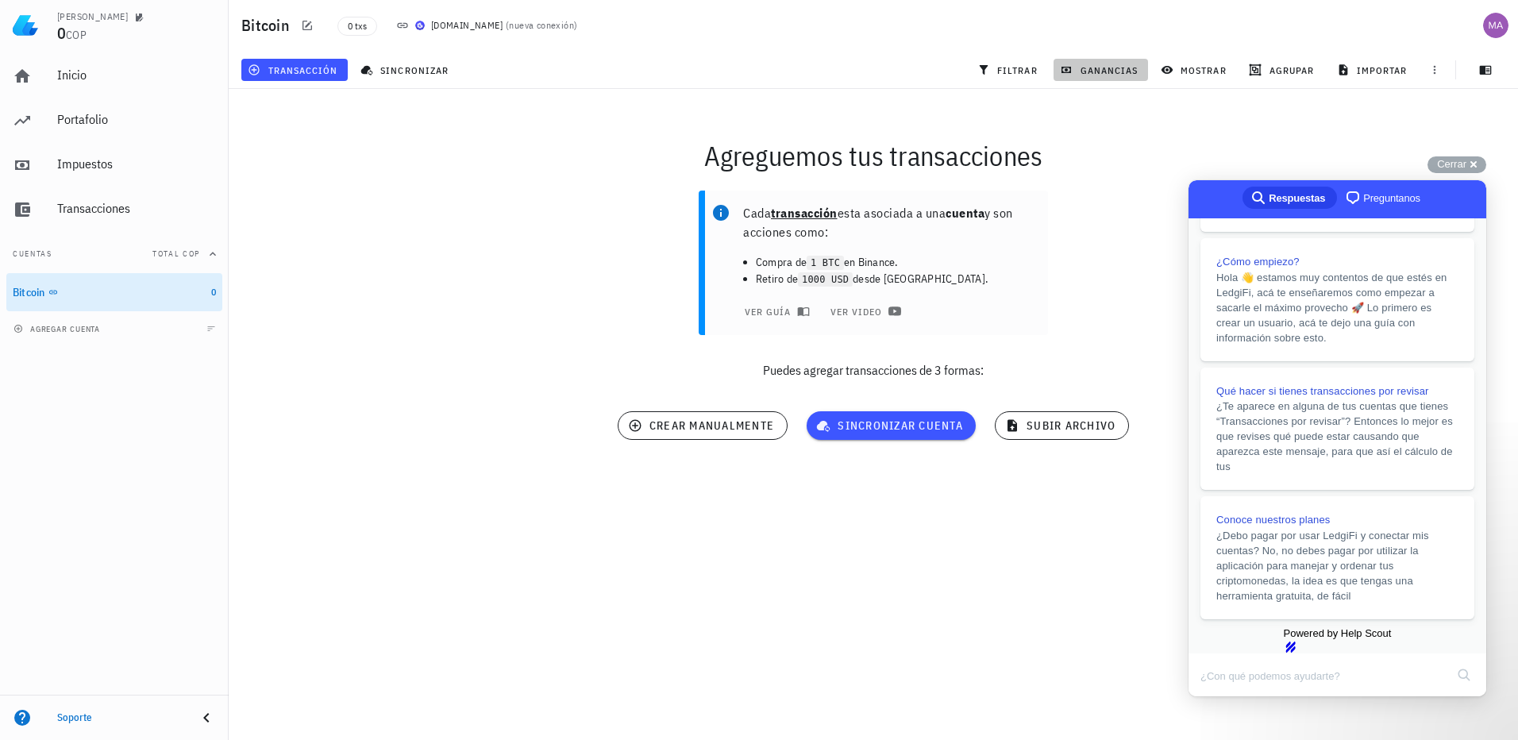
click at [1096, 71] on span "ganancias" at bounding box center [1100, 70] width 75 height 13
click at [1190, 73] on span "mostrar" at bounding box center [1195, 70] width 63 height 13
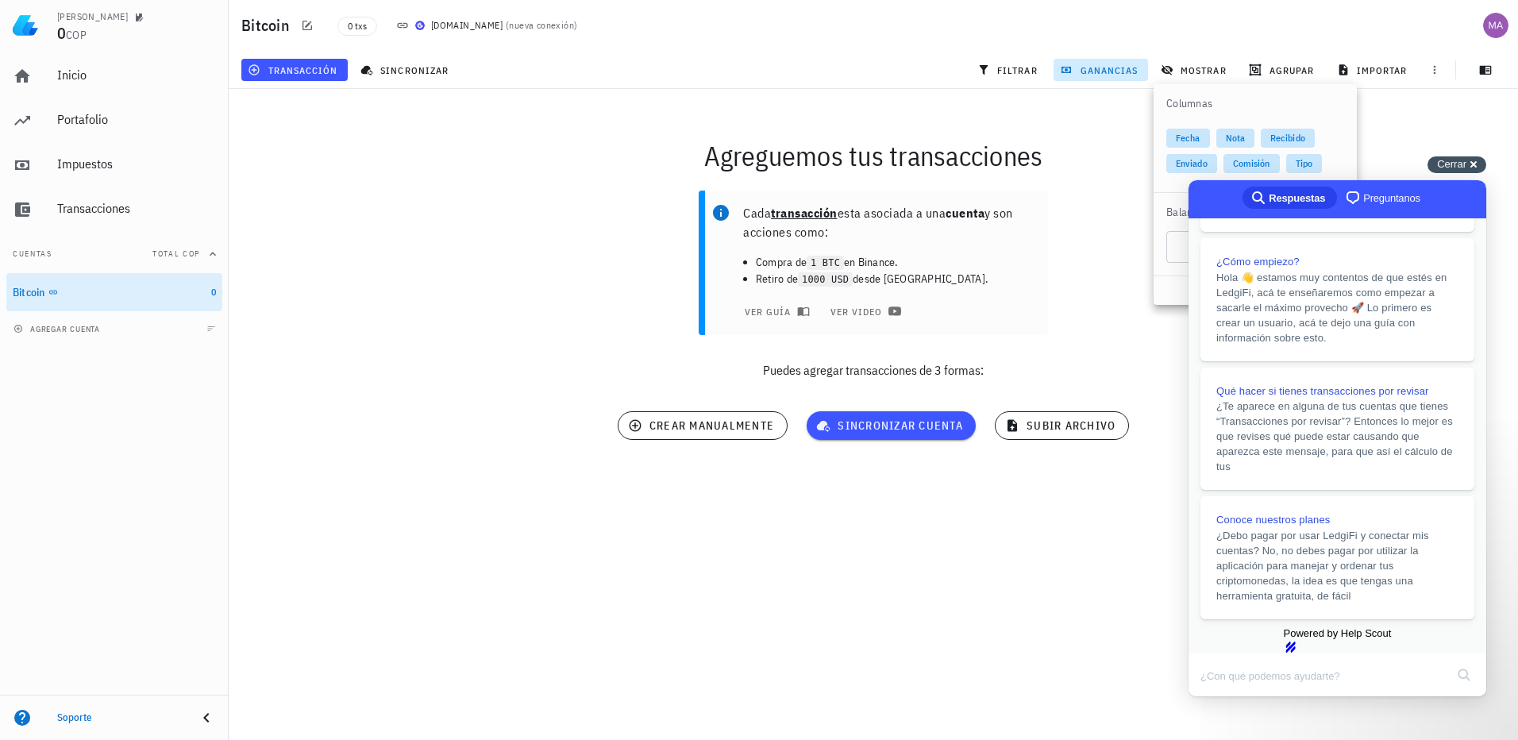
click at [1471, 162] on div "Cerrar cross-small" at bounding box center [1457, 164] width 59 height 17
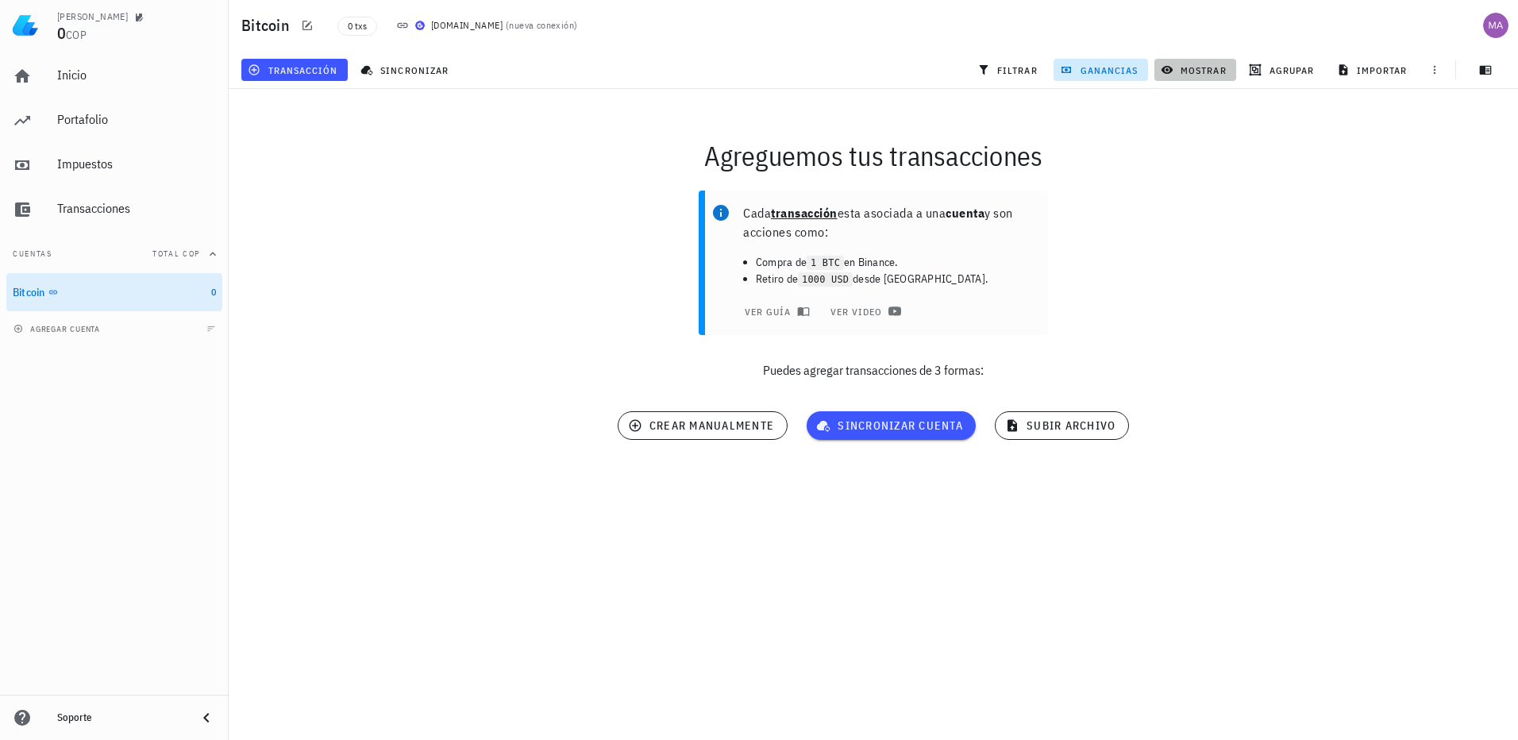
click at [1173, 76] on button "mostrar" at bounding box center [1196, 70] width 82 height 22
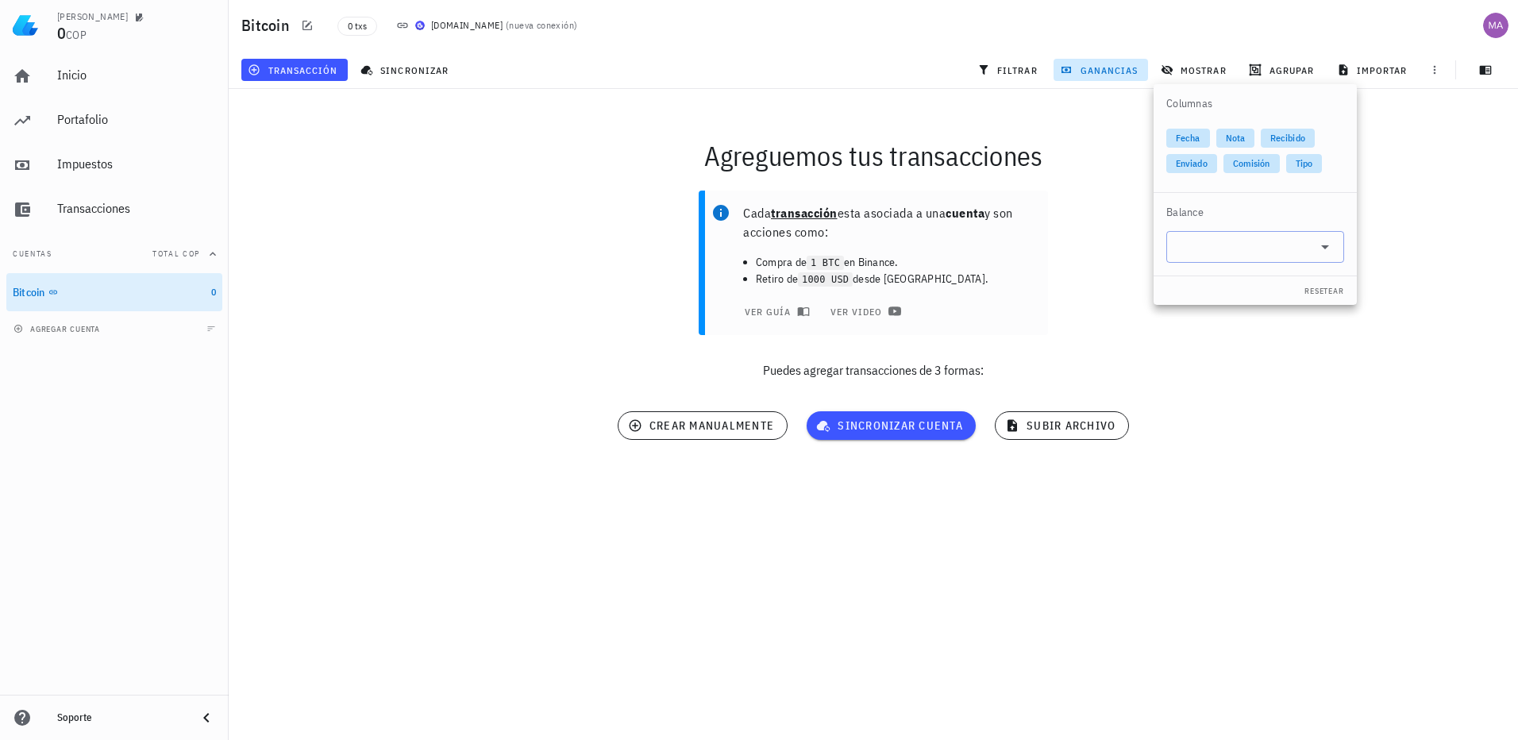
click at [1324, 248] on icon at bounding box center [1325, 247] width 8 height 4
click at [1188, 140] on span "Fecha" at bounding box center [1188, 138] width 25 height 19
click at [1383, 71] on span "importar" at bounding box center [1375, 70] width 68 height 13
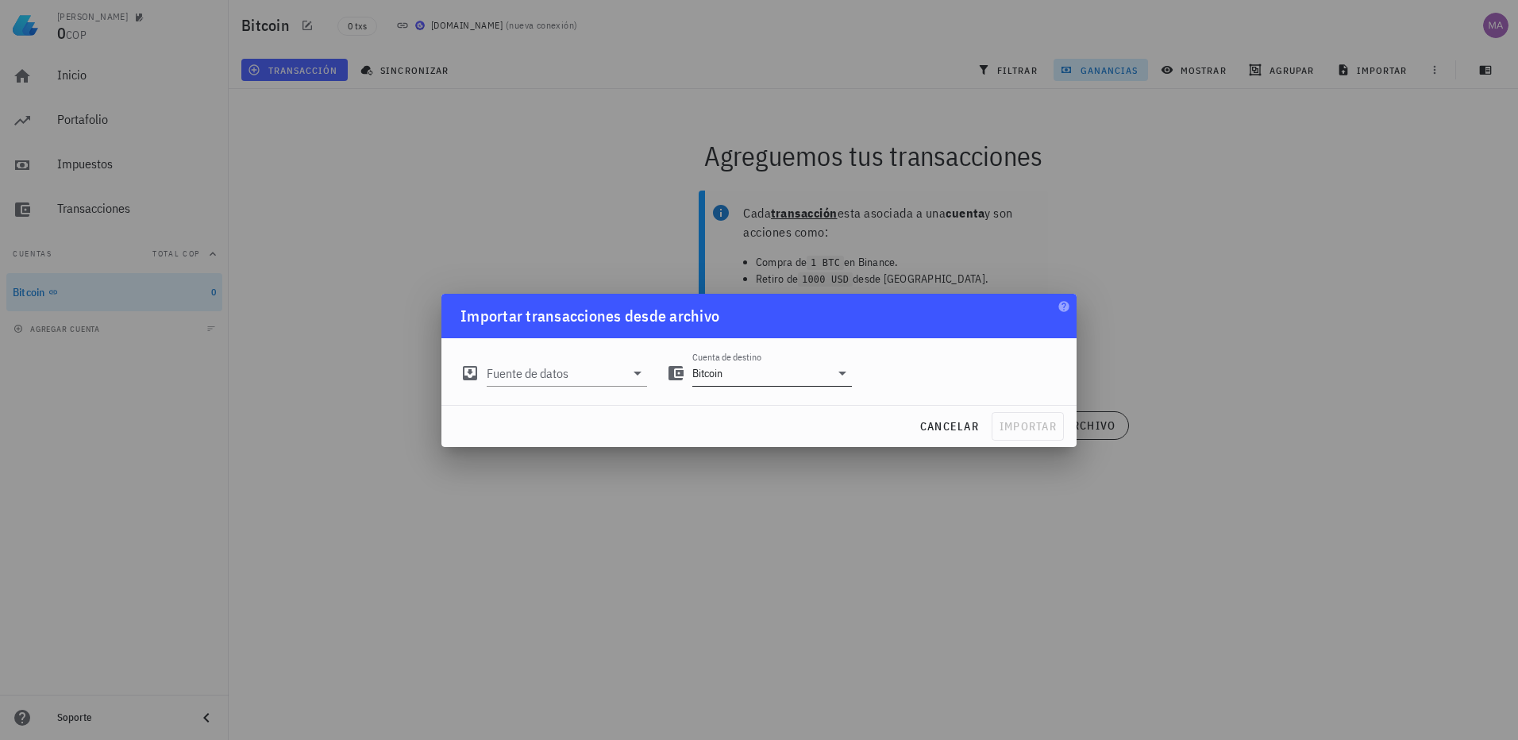
click at [838, 384] on div "Cuenta de destino Bitcoin" at bounding box center [772, 373] width 160 height 25
click at [1246, 318] on div at bounding box center [759, 370] width 1518 height 740
click at [601, 556] on div at bounding box center [759, 370] width 1518 height 740
click at [1064, 307] on icon "button" at bounding box center [1064, 306] width 13 height 13
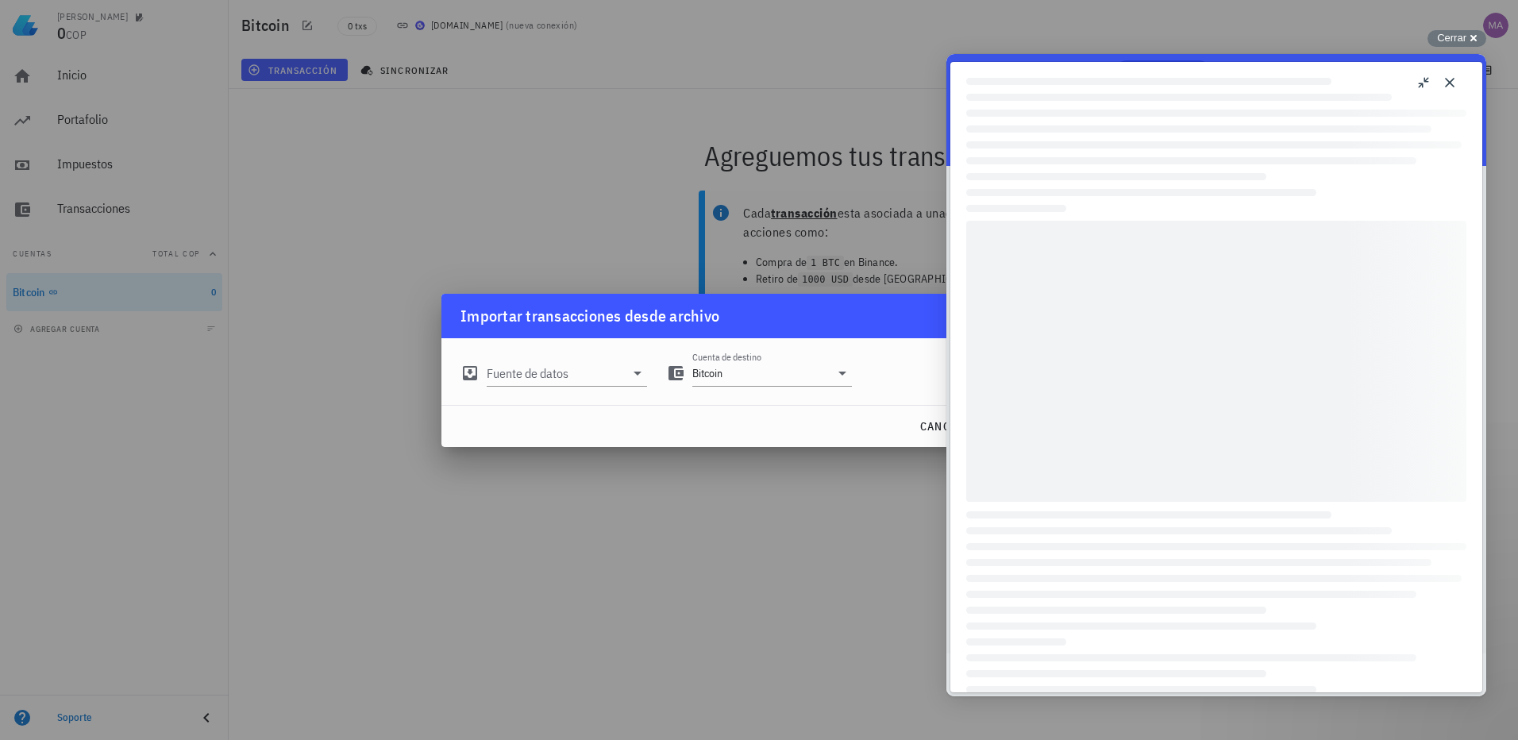
scroll to position [0, 0]
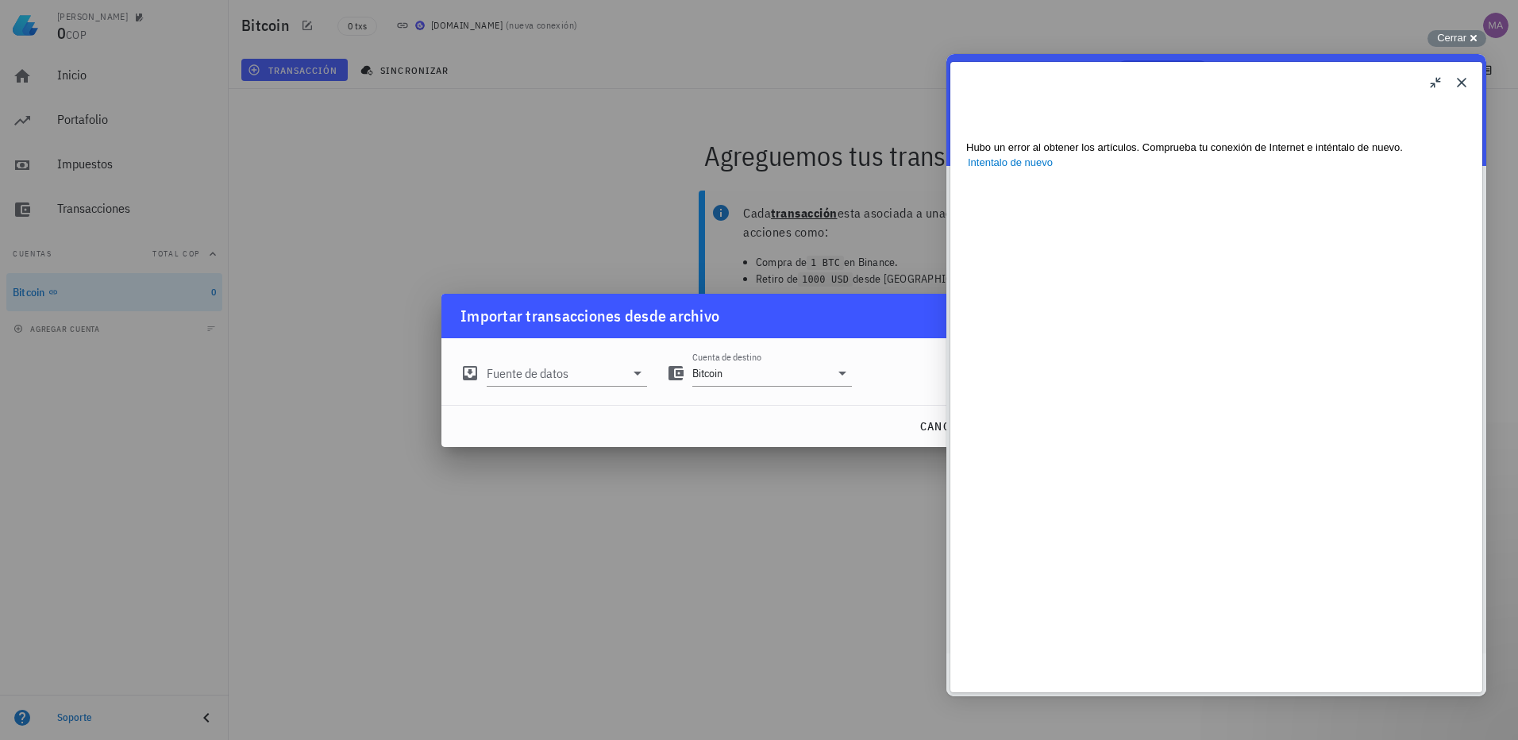
click at [1472, 75] on button "Close" at bounding box center [1461, 82] width 25 height 25
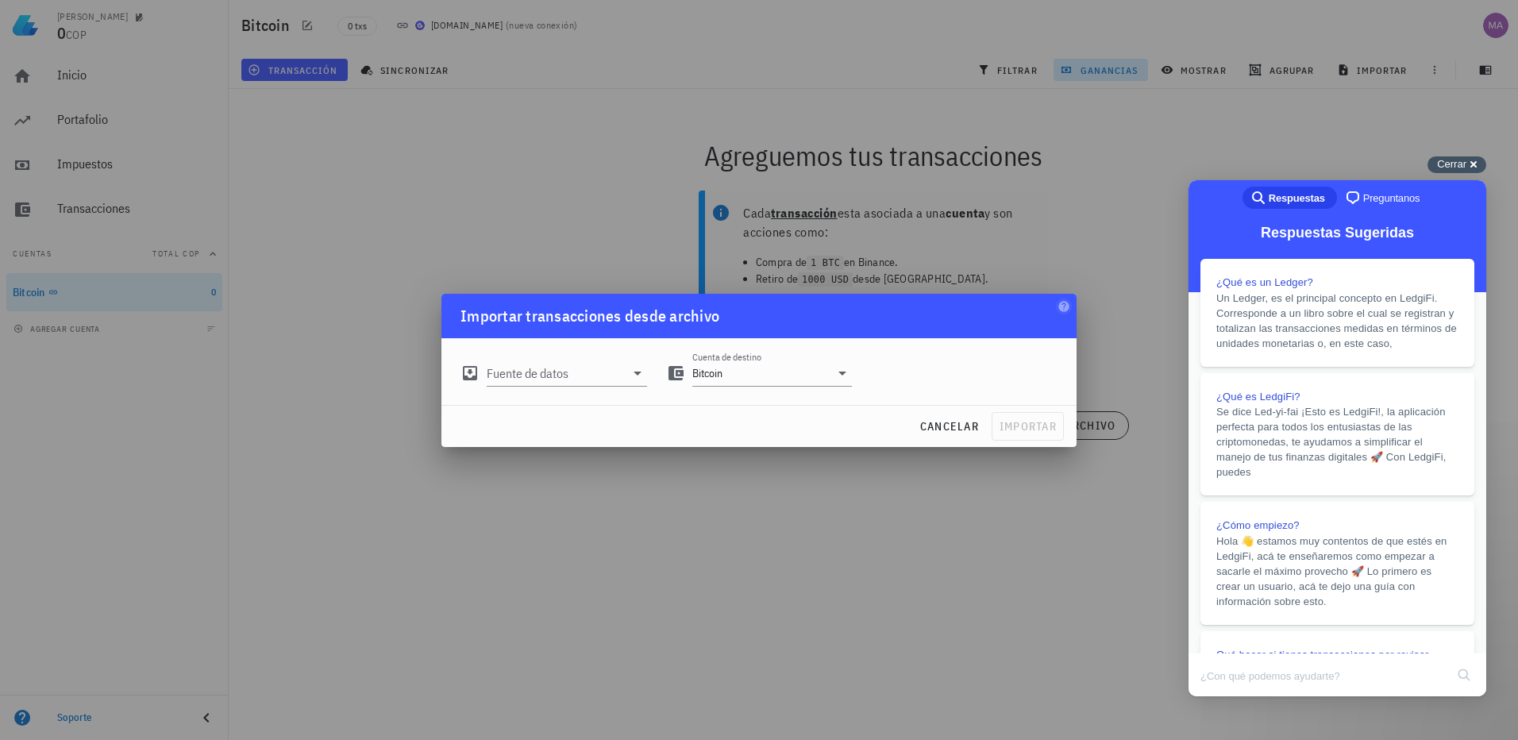
click at [1476, 157] on div "Cerrar cross-small" at bounding box center [1457, 164] width 59 height 17
